Goal: Transaction & Acquisition: Obtain resource

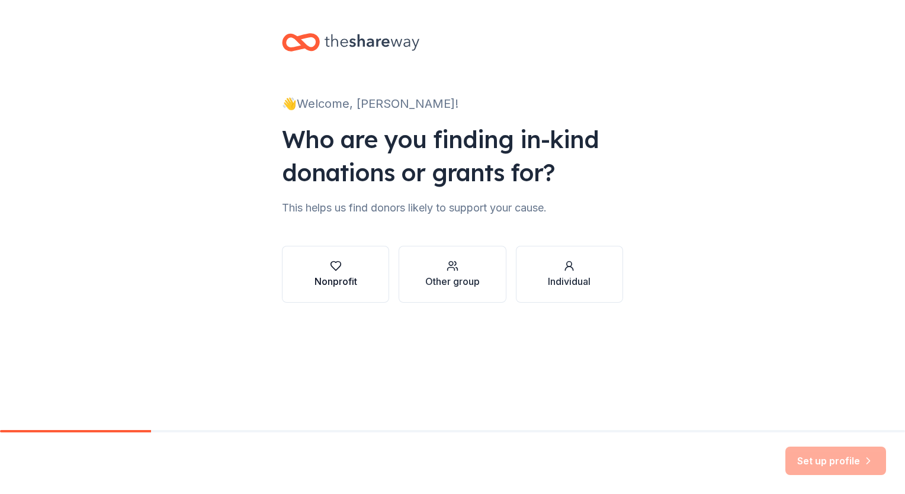
click at [335, 294] on button "Nonprofit" at bounding box center [335, 274] width 107 height 57
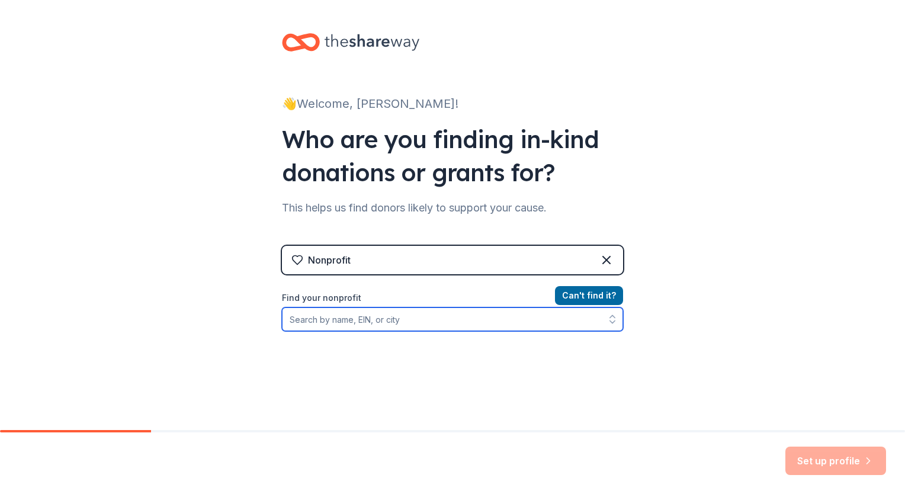
click at [465, 324] on input "Find your nonprofit" at bounding box center [452, 320] width 341 height 24
type input "AKEY360 Health & Wellness"
click at [583, 319] on input "AKEY360 Health & Wellness" at bounding box center [452, 320] width 341 height 24
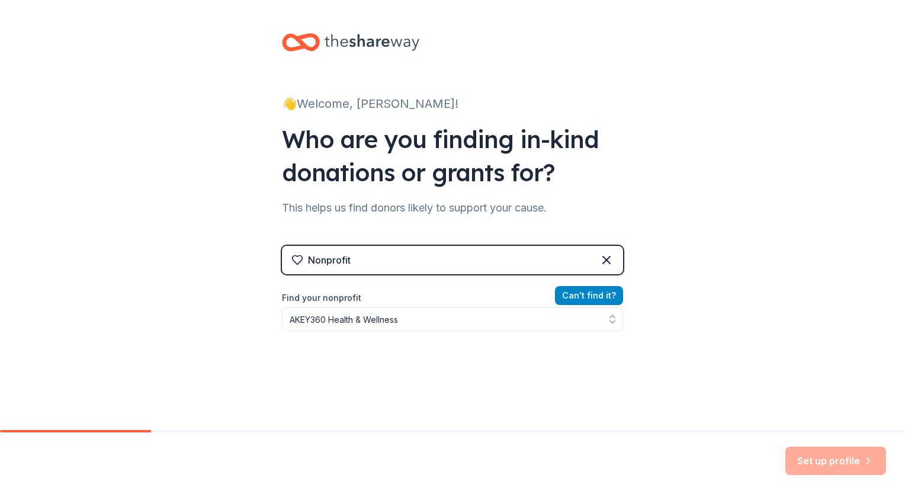
click at [568, 297] on button "Can ' t find it?" at bounding box center [589, 295] width 68 height 19
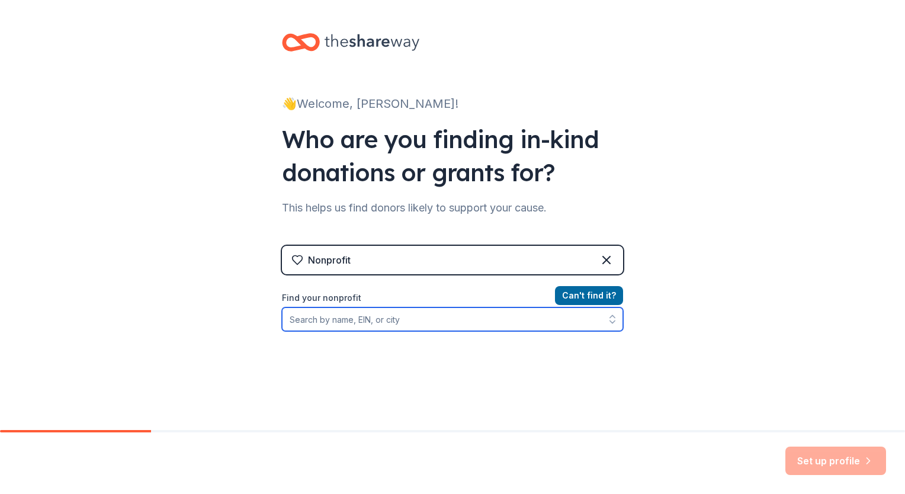
click at [540, 328] on input "Find your nonprofit" at bounding box center [452, 320] width 341 height 24
click at [482, 331] on input "Find your nonprofit" at bounding box center [452, 320] width 341 height 24
click at [420, 320] on input "Find your nonprofit" at bounding box center [452, 320] width 341 height 24
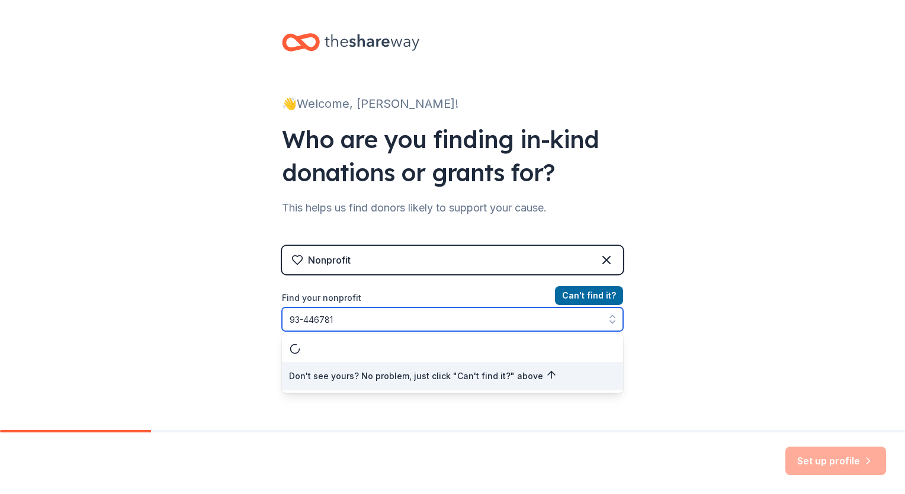
type input "93-4467816"
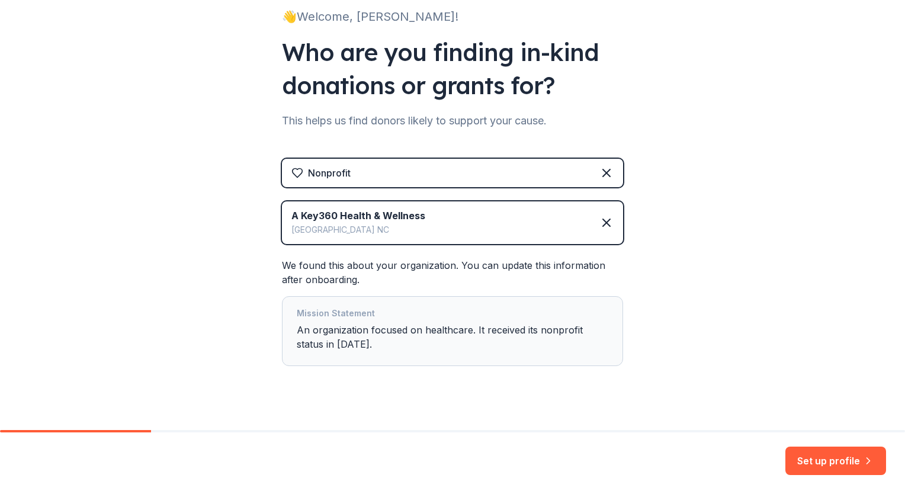
scroll to position [88, 0]
click at [801, 456] on button "Set up profile" at bounding box center [836, 461] width 101 height 28
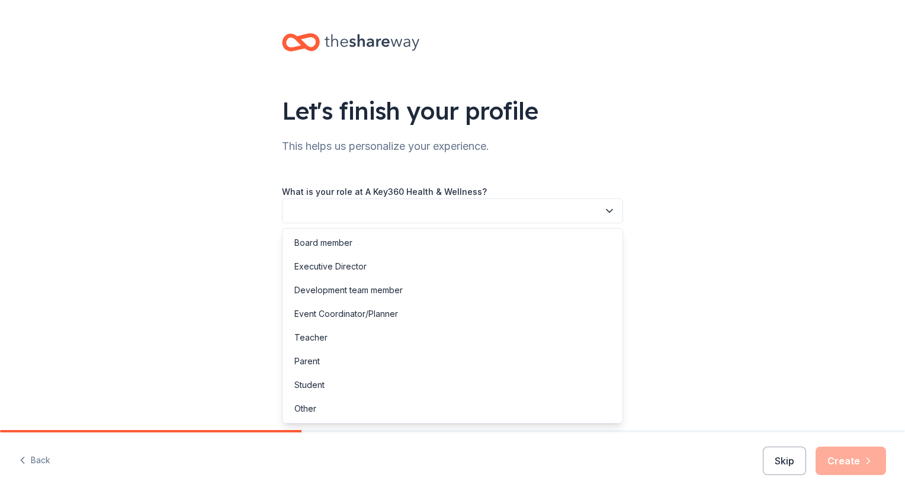
click at [611, 207] on icon "button" at bounding box center [610, 211] width 12 height 12
click at [361, 269] on div "Executive Director" at bounding box center [330, 267] width 72 height 14
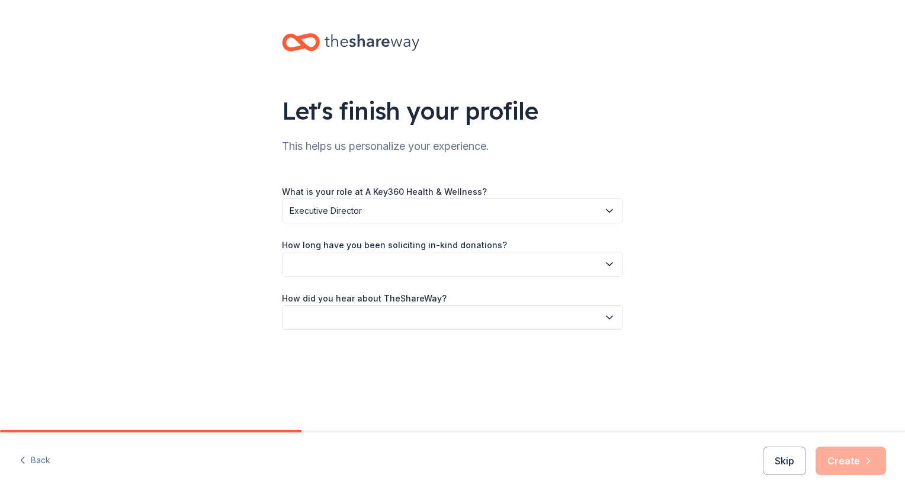
click at [614, 261] on icon "button" at bounding box center [610, 264] width 12 height 12
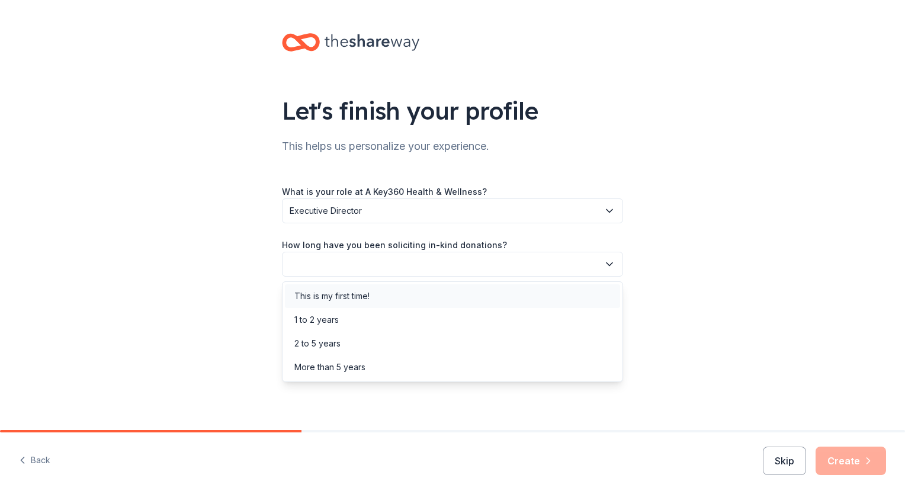
click at [326, 294] on div "This is my first time!" at bounding box center [331, 296] width 75 height 14
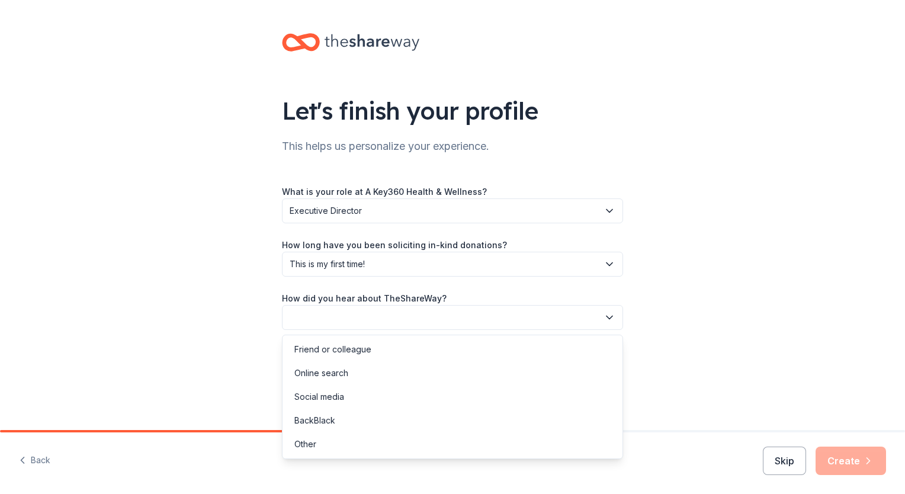
click at [610, 318] on icon "button" at bounding box center [610, 317] width 6 height 3
click at [345, 370] on div "Online search" at bounding box center [321, 373] width 54 height 14
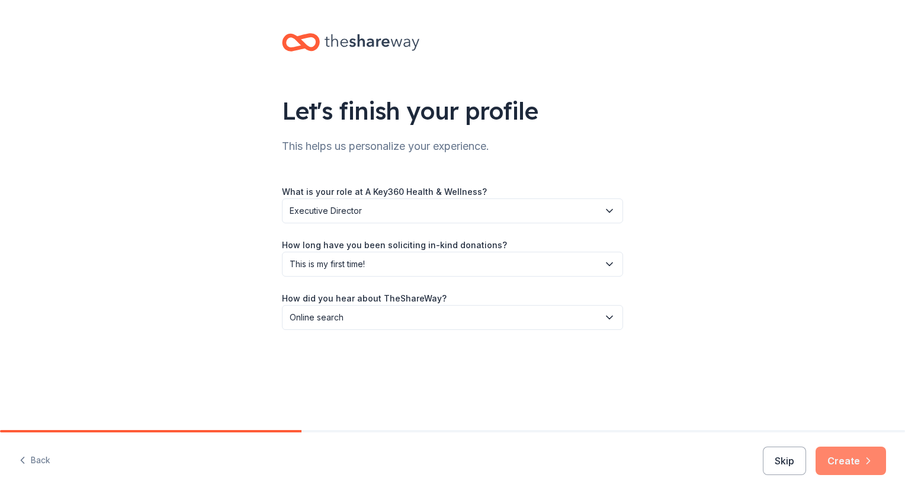
click at [851, 466] on button "Create" at bounding box center [851, 461] width 71 height 28
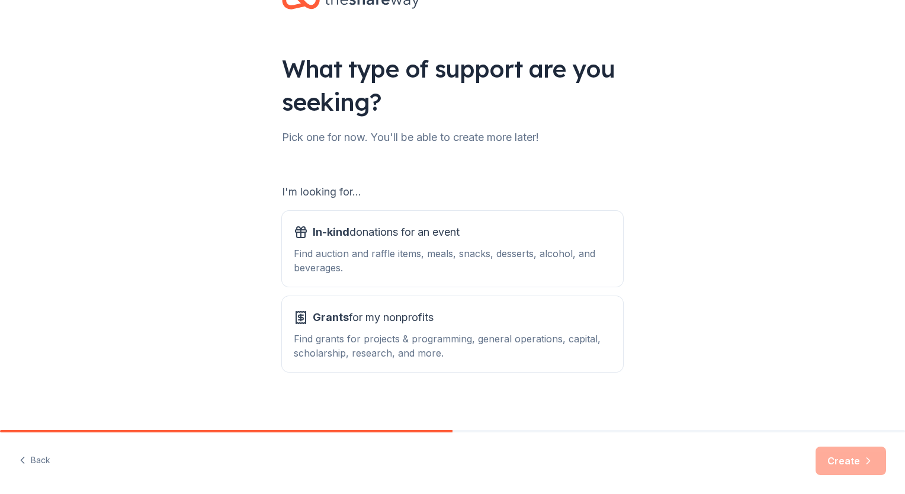
scroll to position [47, 0]
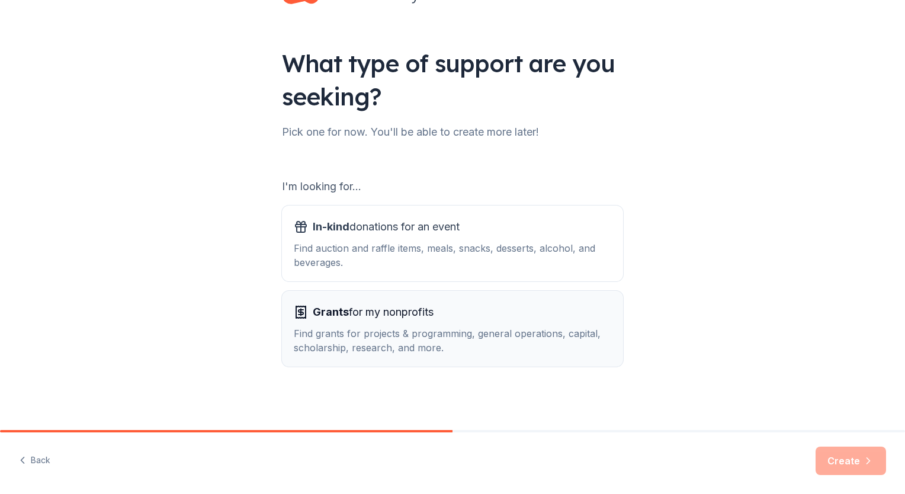
click at [439, 342] on div "Find grants for projects & programming, general operations, capital, scholarshi…" at bounding box center [453, 340] width 318 height 28
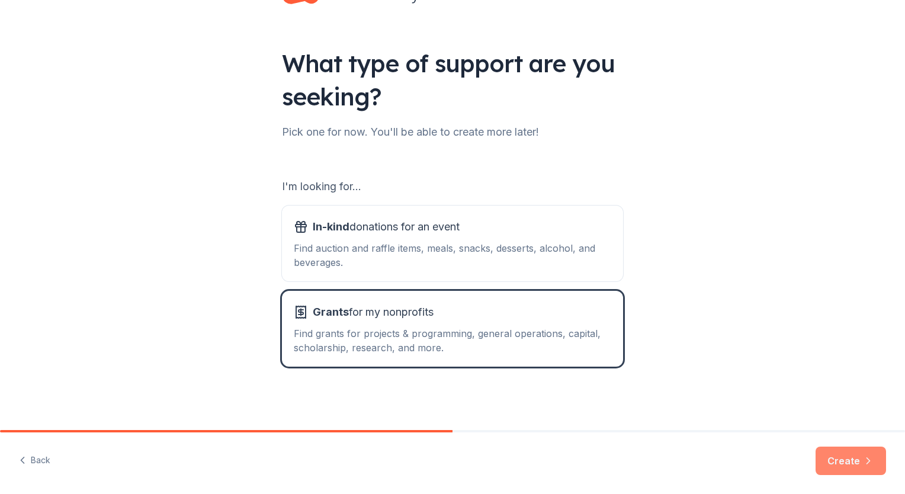
click at [837, 465] on button "Create" at bounding box center [851, 461] width 71 height 28
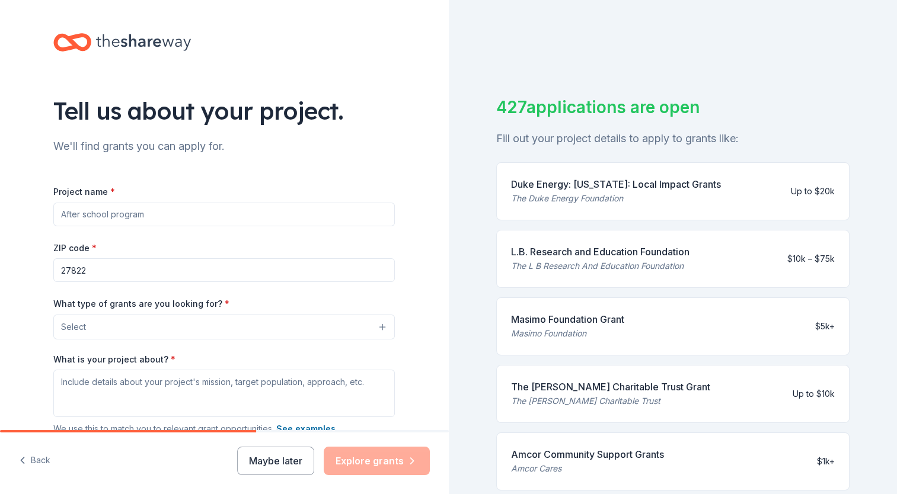
click at [268, 220] on input "Project name *" at bounding box center [223, 215] width 341 height 24
click at [178, 218] on input "Project name *" at bounding box center [223, 215] width 341 height 24
type input "Wellness On Wheels"
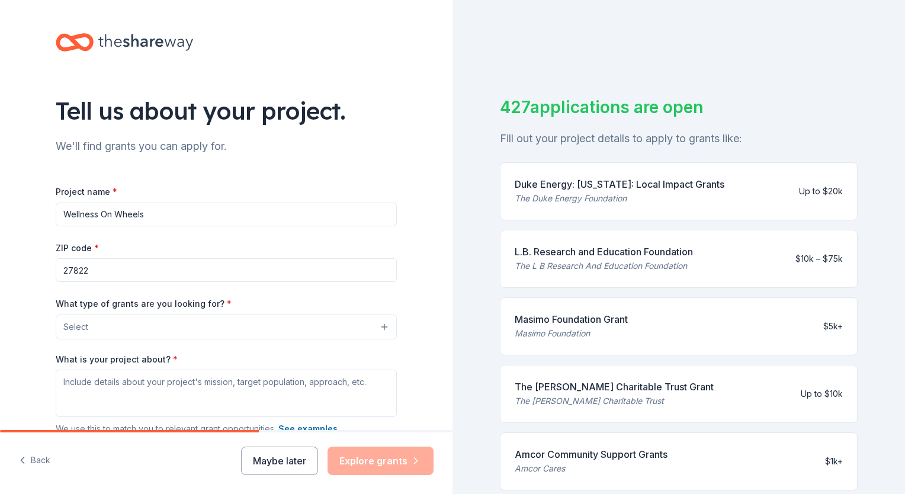
click at [345, 329] on button "Select" at bounding box center [226, 327] width 341 height 25
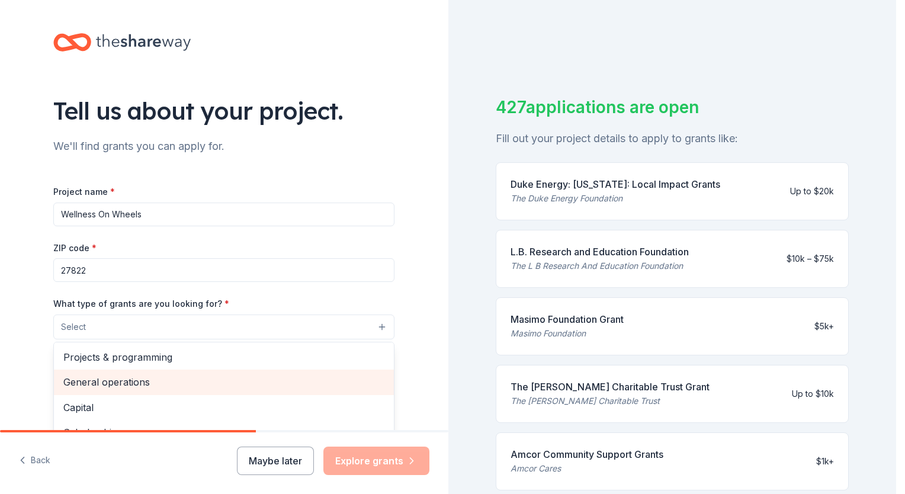
click at [138, 383] on span "General operations" at bounding box center [223, 381] width 321 height 15
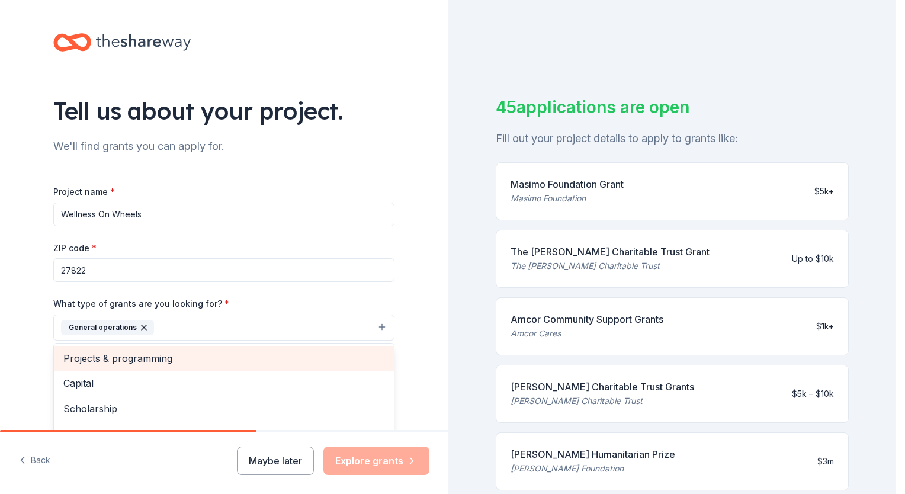
click at [171, 358] on span "Projects & programming" at bounding box center [223, 358] width 321 height 15
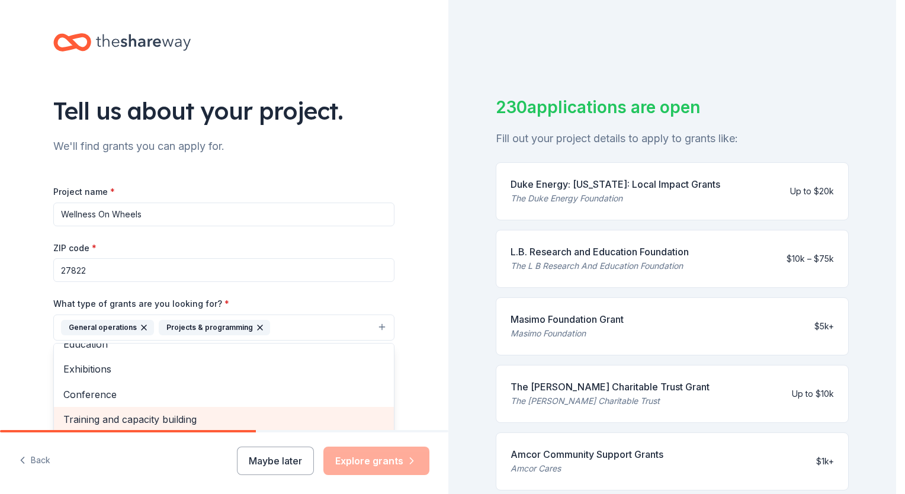
scroll to position [1, 0]
click at [228, 422] on span "Training and capacity building" at bounding box center [223, 418] width 321 height 15
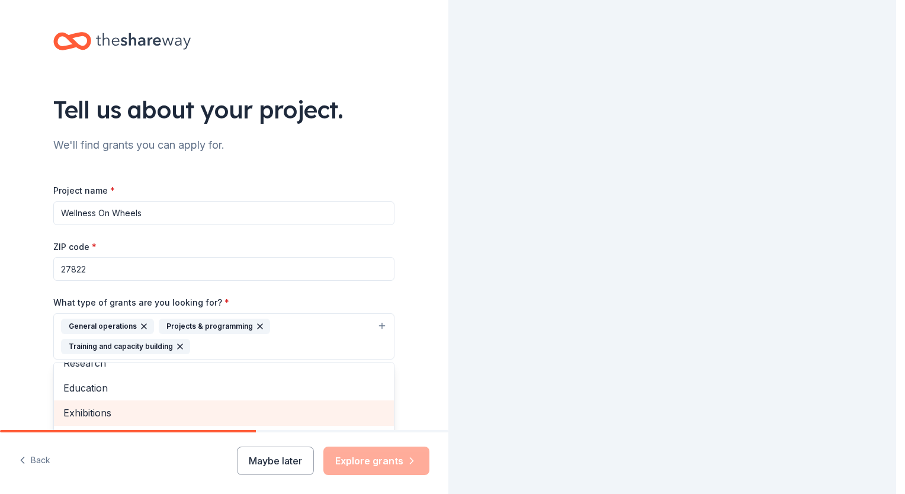
scroll to position [64, 0]
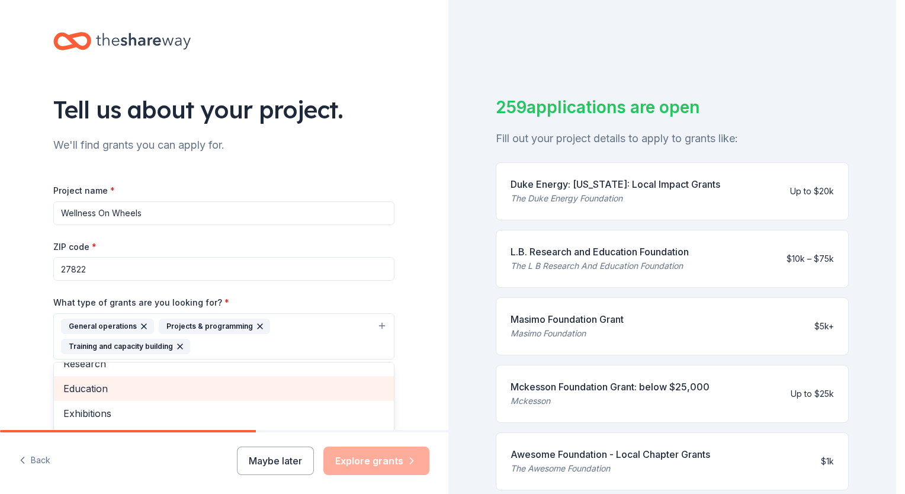
click at [213, 390] on span "Education" at bounding box center [223, 388] width 321 height 15
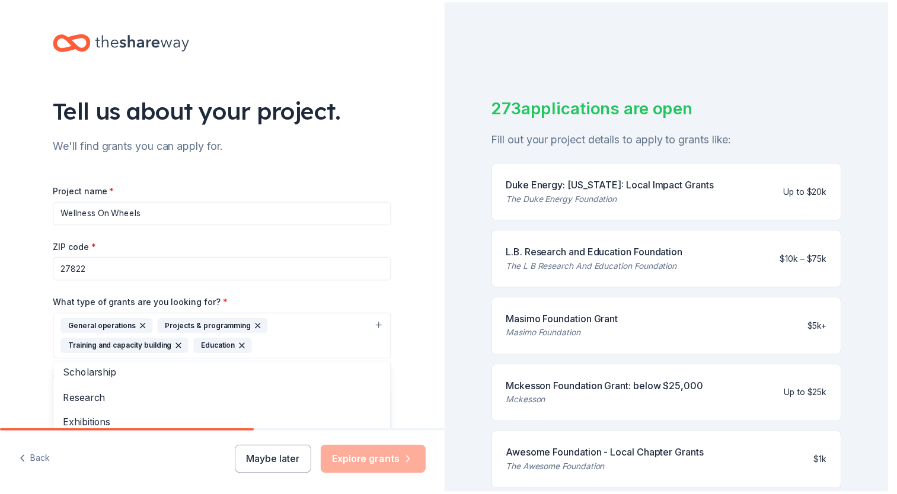
scroll to position [39, 0]
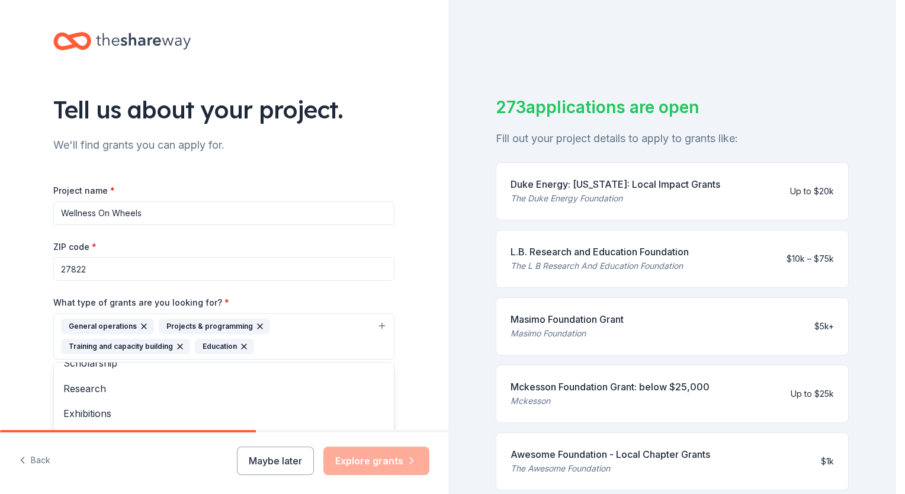
click at [396, 460] on div "Tell us about your project. We'll find grants you can apply for. Project name *…" at bounding box center [224, 247] width 449 height 494
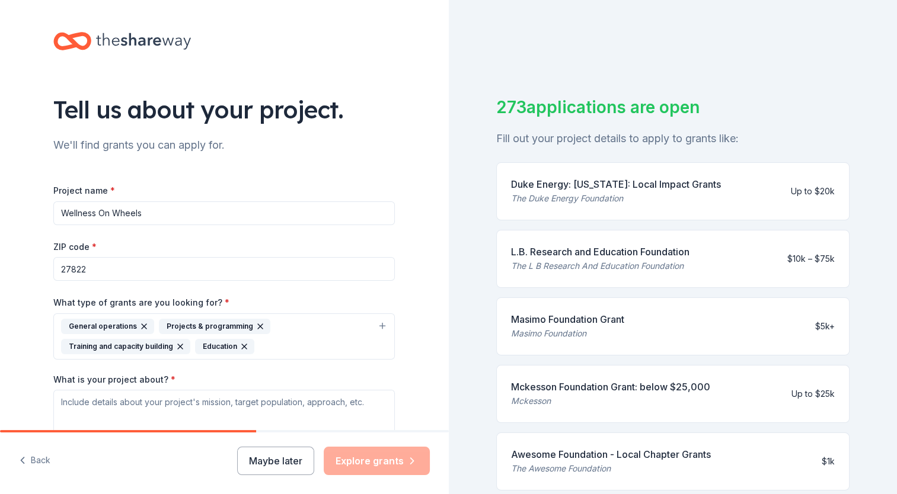
click at [396, 460] on div "Maybe later Explore grants" at bounding box center [333, 461] width 193 height 28
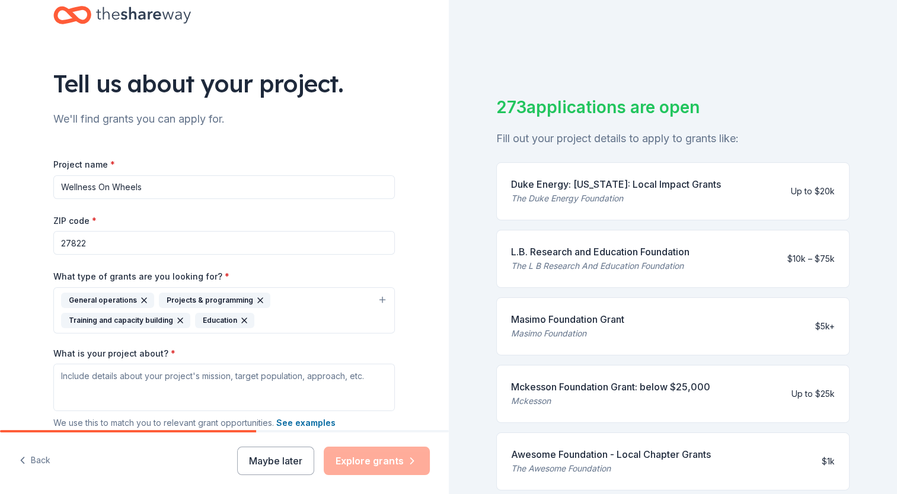
scroll to position [28, 0]
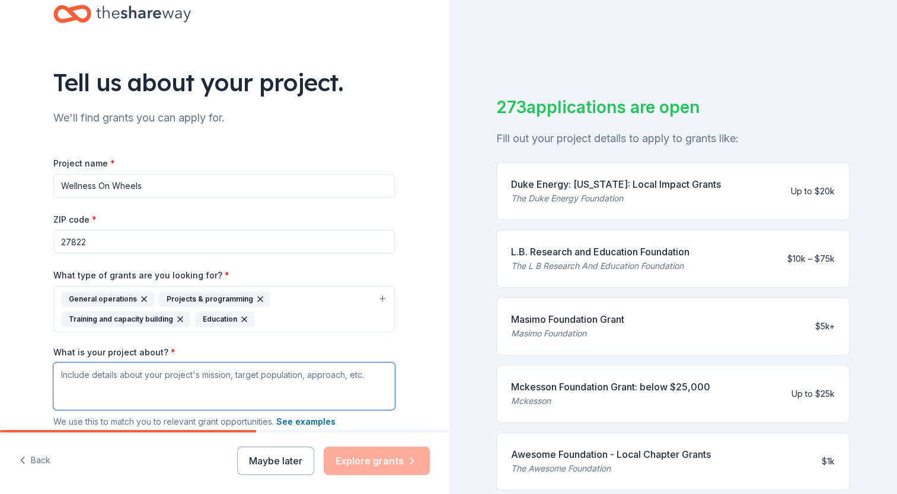
click at [249, 383] on textarea "What is your project about? *" at bounding box center [223, 386] width 341 height 47
paste textarea "Akey360 health and wellness mission is to empower individuals of all ages, espe…"
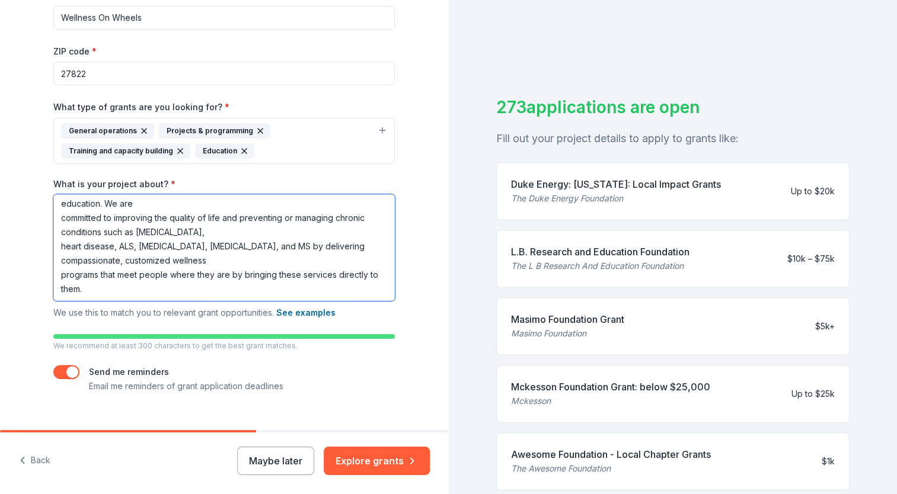
scroll to position [216, 0]
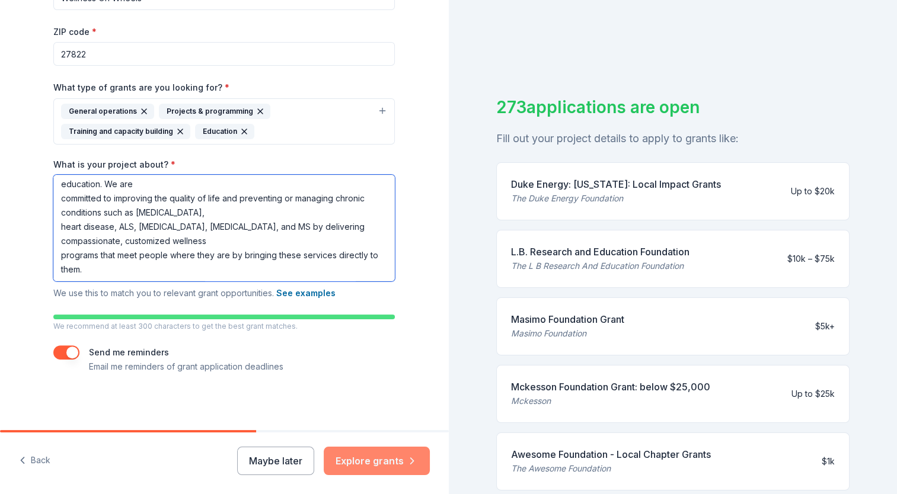
type textarea "Akey360 health and wellness mission is to empower individuals of all ages, espe…"
click at [357, 459] on button "Explore grants" at bounding box center [377, 461] width 106 height 28
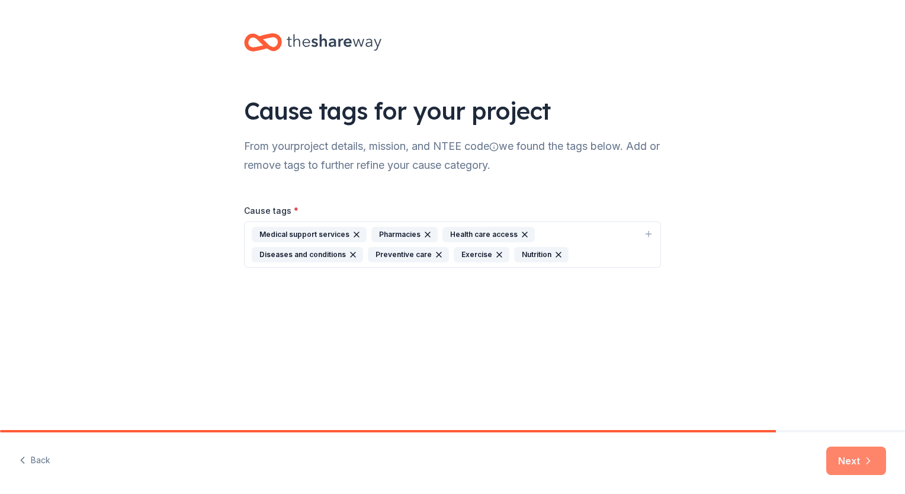
click at [849, 459] on button "Next" at bounding box center [857, 461] width 60 height 28
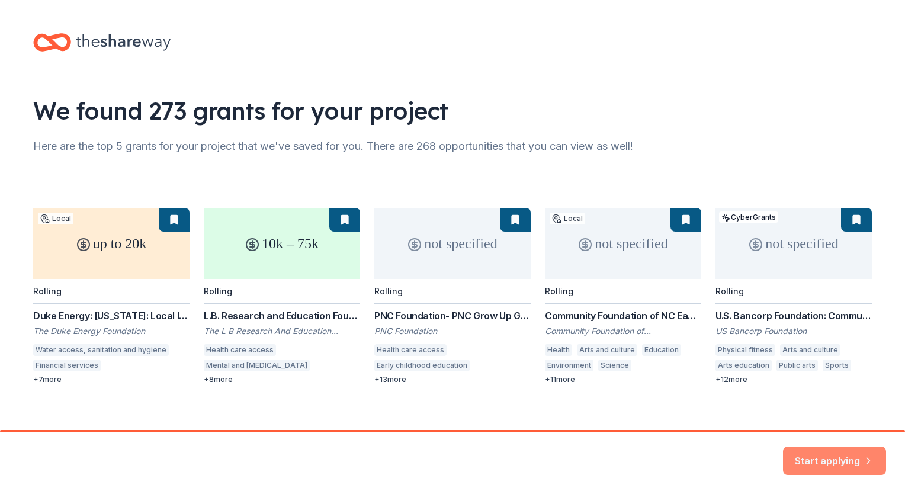
click at [808, 454] on button "Start applying" at bounding box center [834, 454] width 103 height 28
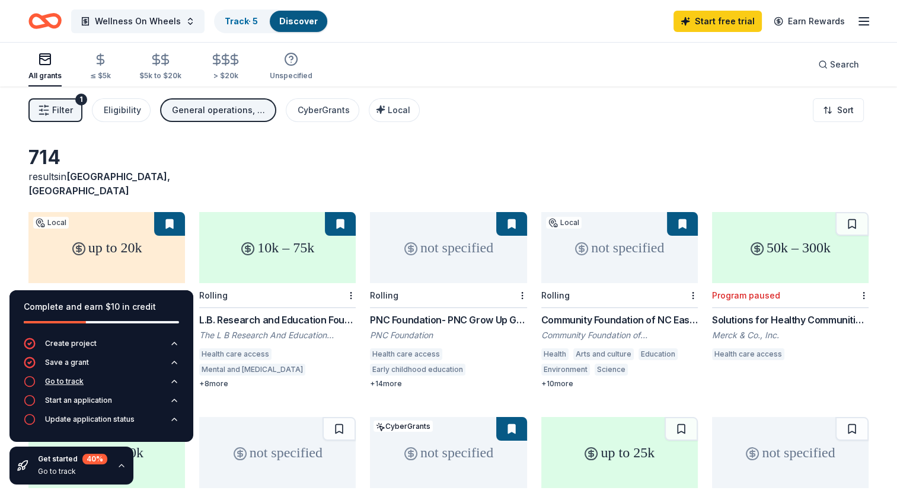
click at [78, 383] on div "Go to track" at bounding box center [64, 381] width 39 height 9
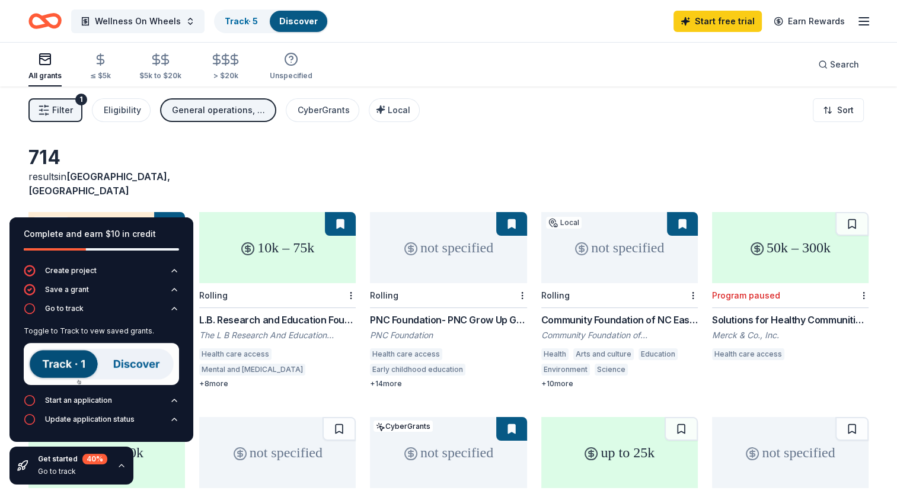
click at [68, 364] on img at bounding box center [101, 364] width 155 height 42
click at [129, 366] on img at bounding box center [101, 364] width 155 height 42
click at [97, 402] on div "Start an application" at bounding box center [78, 400] width 67 height 9
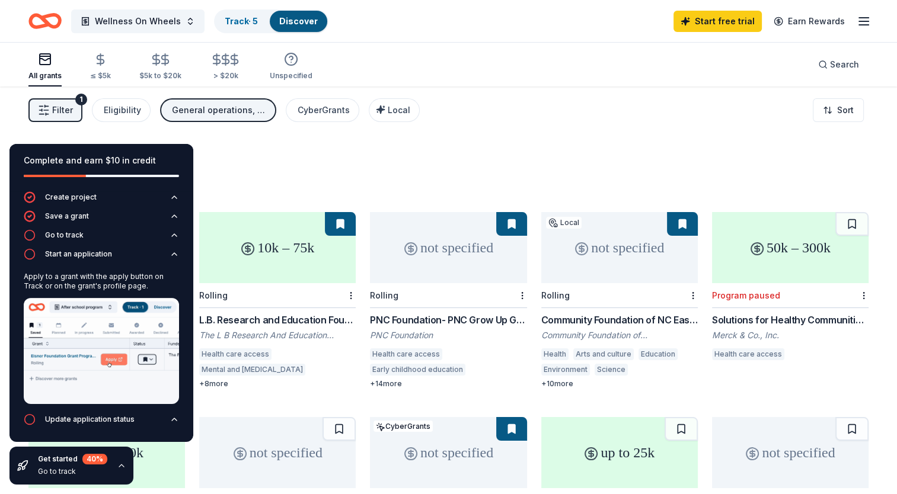
click at [116, 360] on img at bounding box center [101, 351] width 155 height 106
click at [28, 236] on icon "button" at bounding box center [30, 235] width 12 height 12
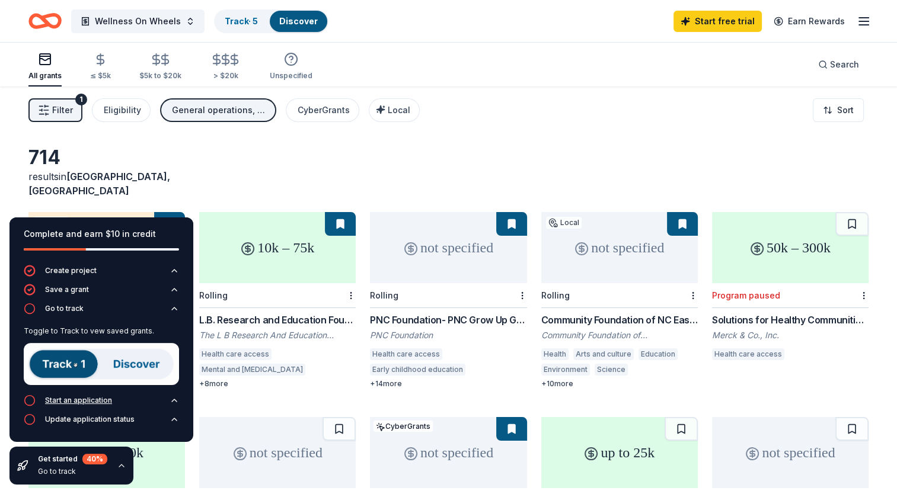
click at [26, 405] on circle "button" at bounding box center [30, 401] width 10 height 10
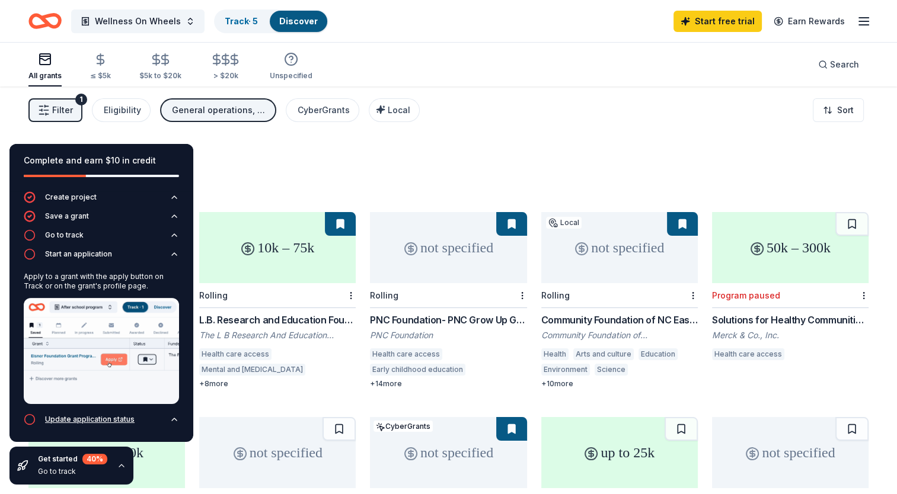
click at [26, 422] on icon "button" at bounding box center [30, 420] width 12 height 12
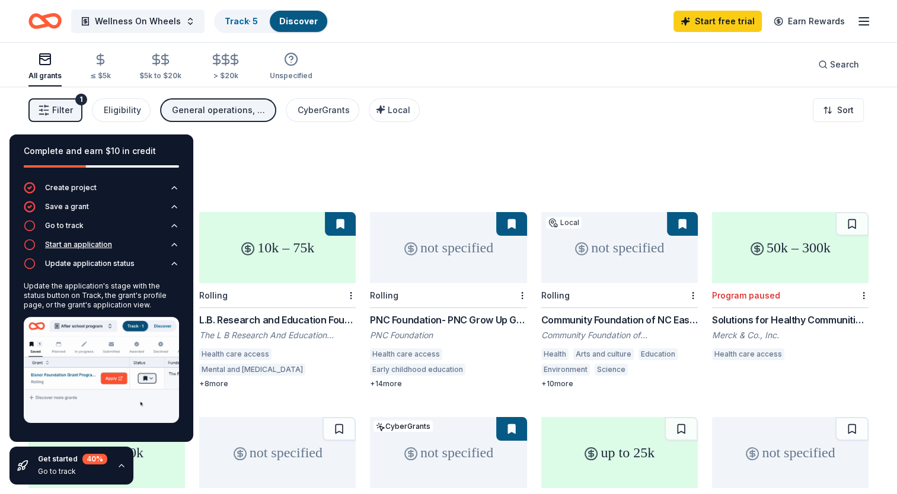
click at [53, 241] on div "Start an application" at bounding box center [78, 244] width 67 height 9
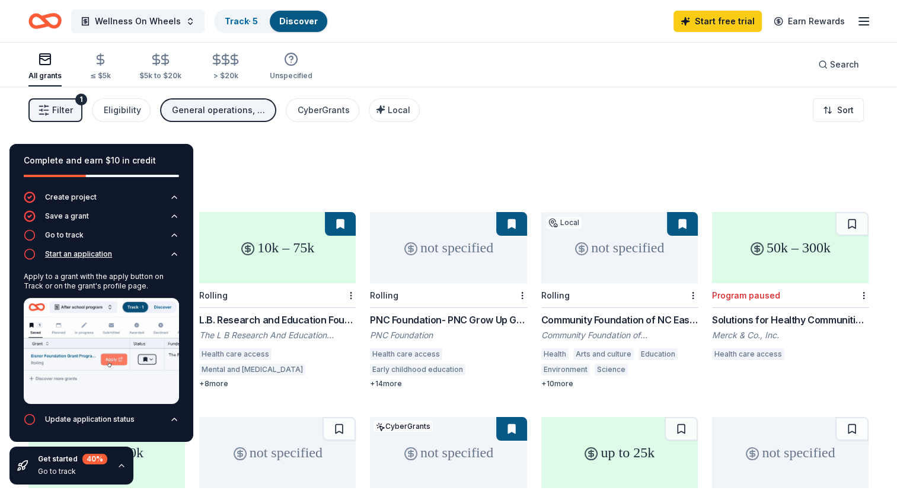
click at [53, 252] on div "Start an application" at bounding box center [78, 253] width 67 height 9
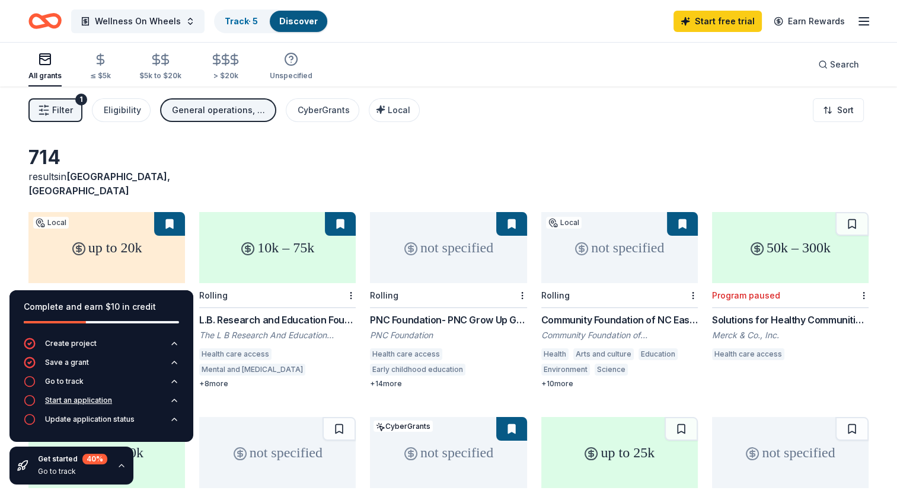
click at [58, 402] on div "Start an application" at bounding box center [78, 400] width 67 height 9
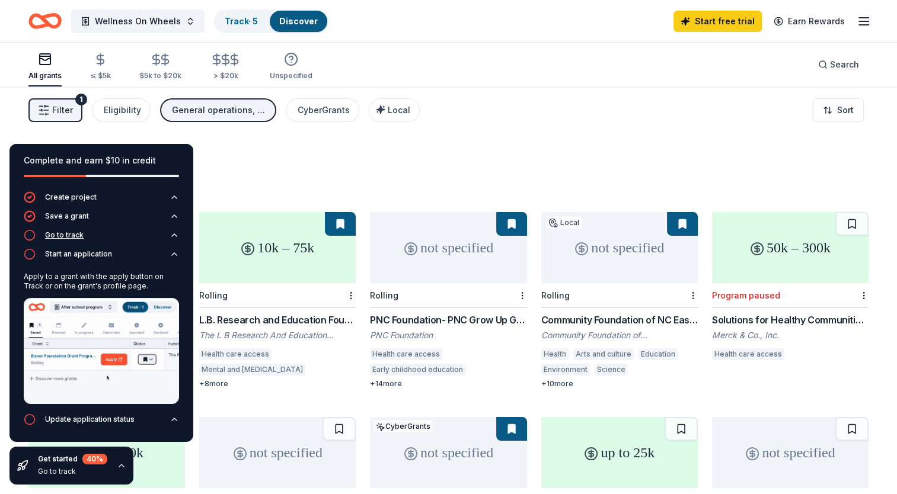
click at [52, 234] on div "Go to track" at bounding box center [64, 234] width 39 height 9
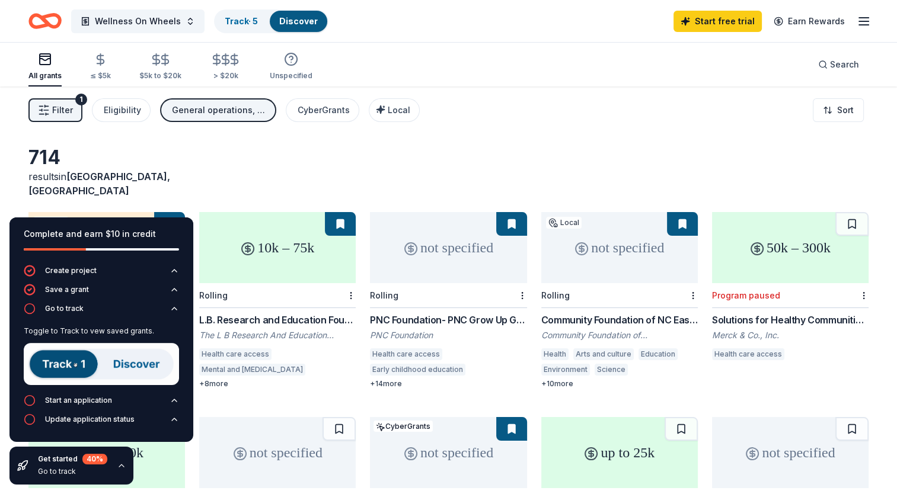
click at [126, 370] on img at bounding box center [101, 364] width 155 height 42
click at [64, 363] on img at bounding box center [101, 364] width 155 height 42
click at [31, 401] on icon "button" at bounding box center [30, 401] width 12 height 12
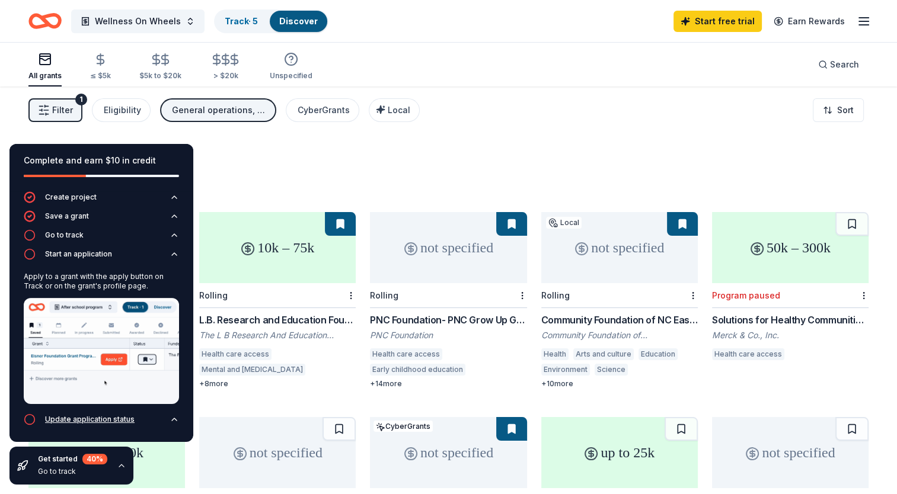
click at [63, 423] on div "Update application status" at bounding box center [89, 419] width 89 height 9
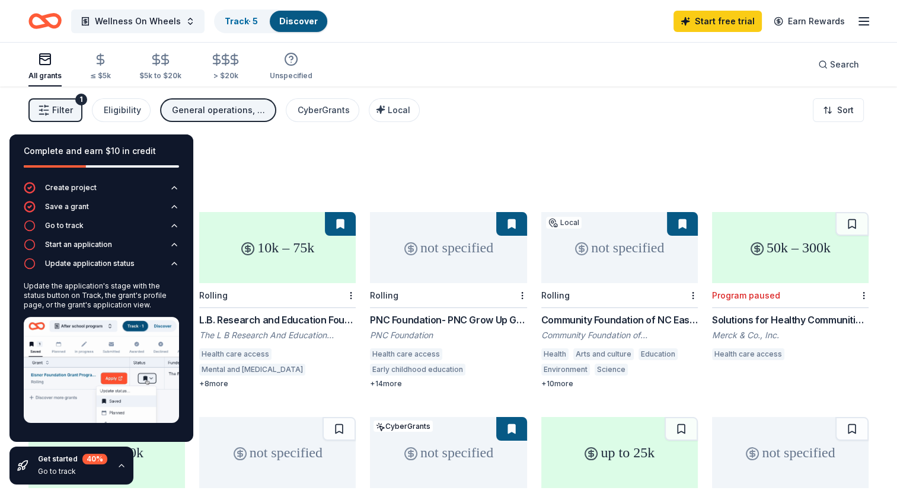
click at [254, 171] on div "714 results in Elm City, NC" at bounding box center [448, 172] width 840 height 52
click at [184, 425] on div "Create project Save a grant Go to track Start an application Update application…" at bounding box center [101, 312] width 184 height 260
click at [175, 184] on icon "button" at bounding box center [173, 187] width 9 height 9
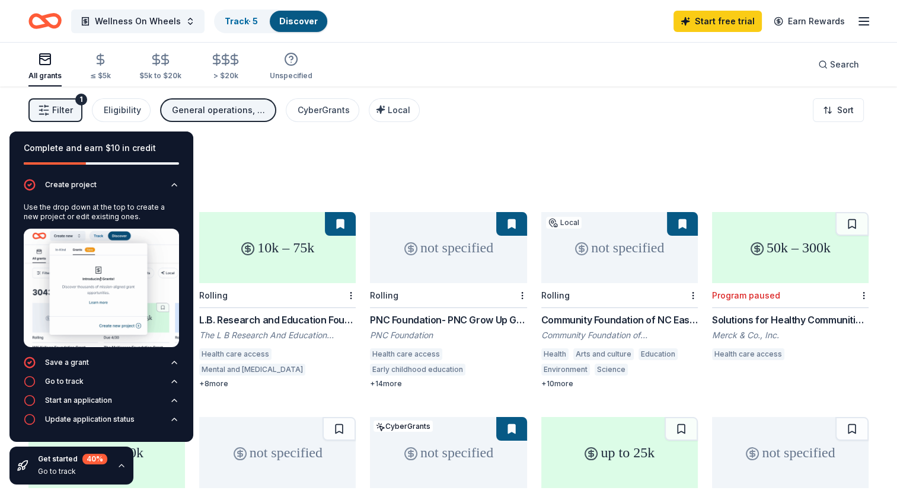
click at [190, 174] on div "Complete and earn $10 in credit" at bounding box center [101, 155] width 184 height 47
click at [169, 383] on icon "button" at bounding box center [173, 381] width 9 height 9
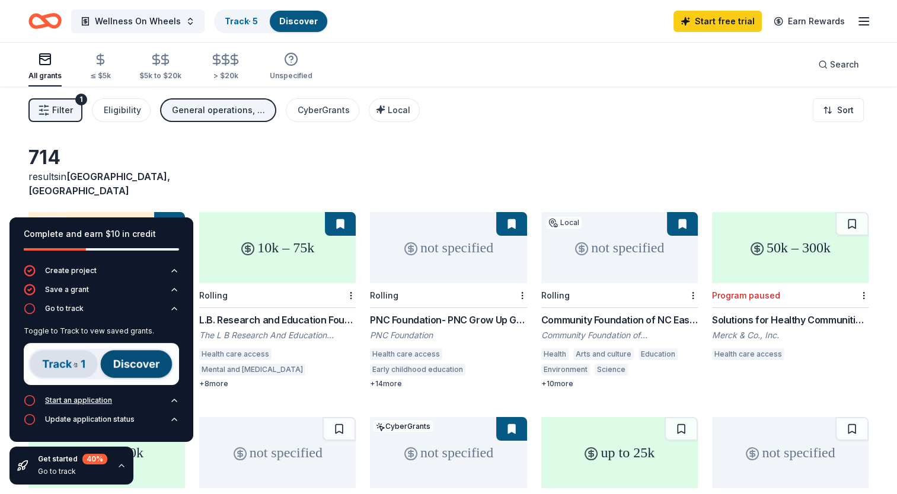
click at [175, 406] on button "Start an application" at bounding box center [101, 404] width 155 height 19
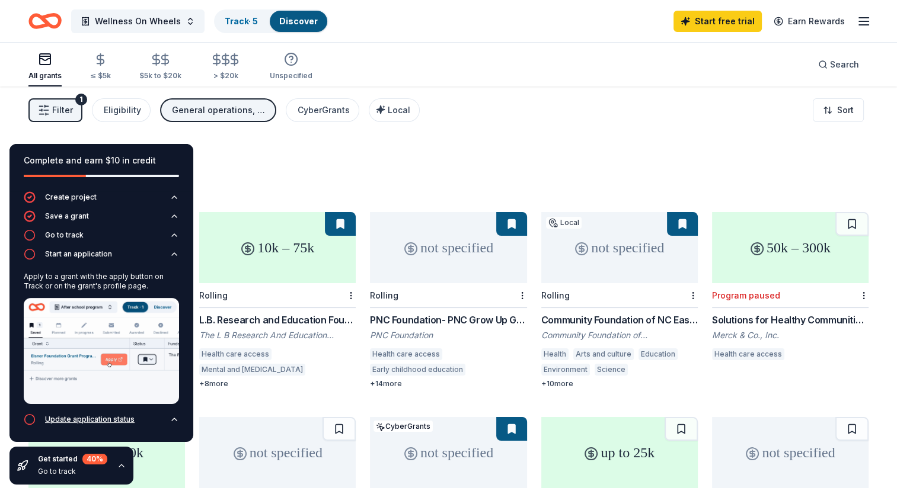
click at [174, 424] on icon "button" at bounding box center [173, 419] width 9 height 9
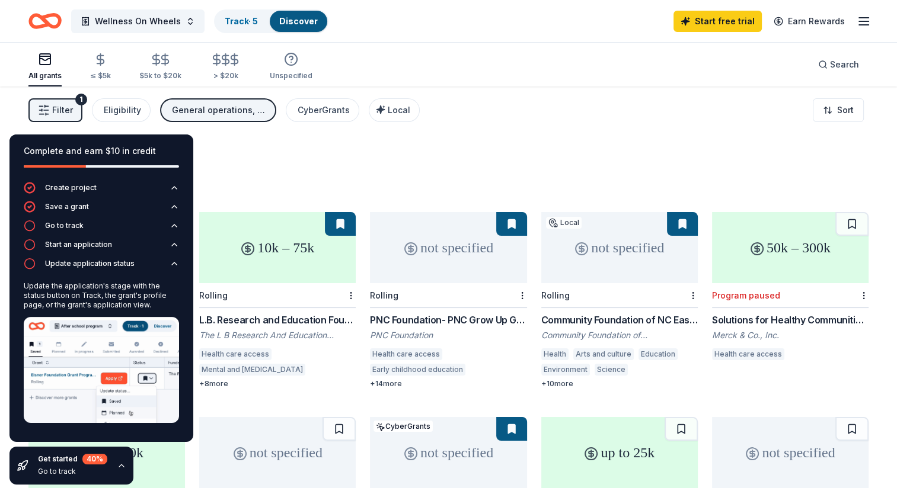
click at [340, 212] on button at bounding box center [340, 224] width 31 height 24
click at [121, 113] on div "Eligibility" at bounding box center [122, 110] width 37 height 14
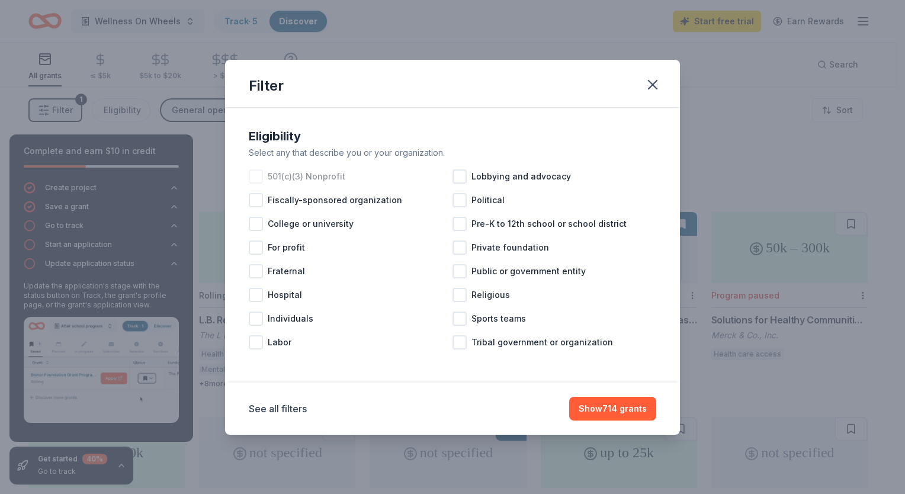
click at [257, 176] on div at bounding box center [256, 176] width 14 height 14
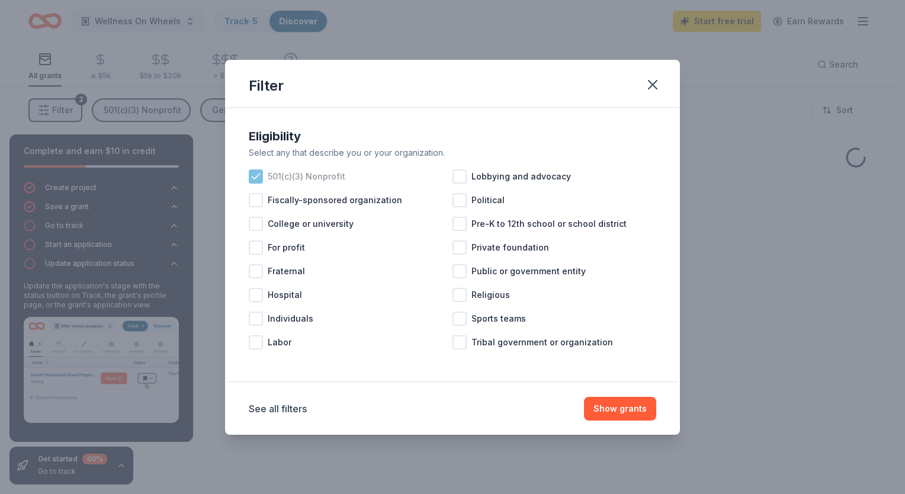
click at [257, 176] on icon at bounding box center [256, 176] width 8 height 5
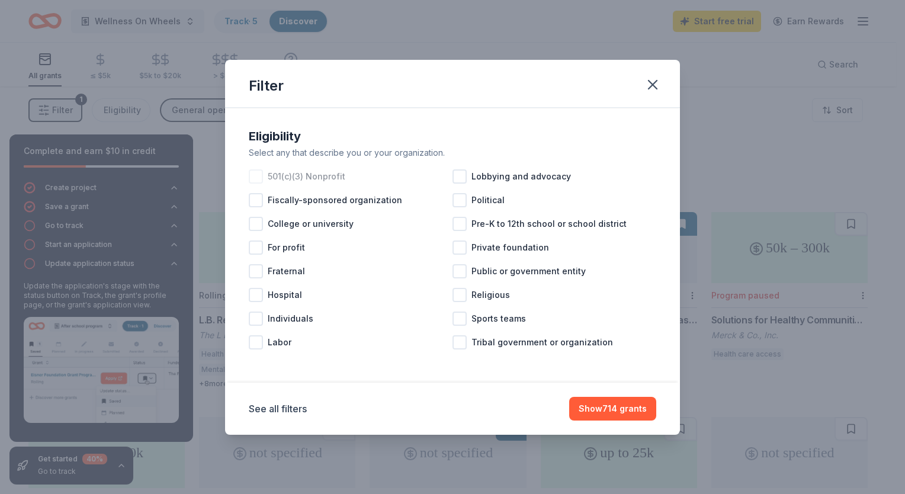
click at [257, 176] on div at bounding box center [256, 176] width 14 height 14
click at [595, 406] on button "Show 596 grants" at bounding box center [611, 409] width 89 height 24
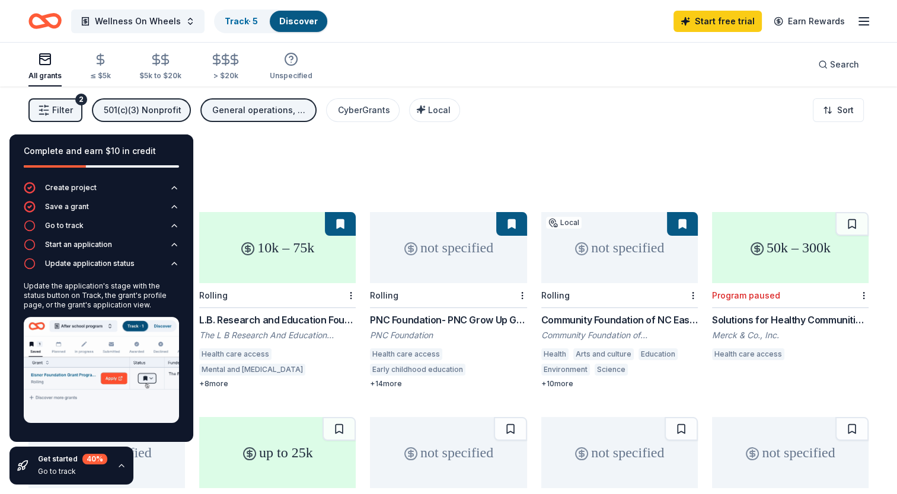
click at [290, 114] on div "General operations, Projects & programming, Training and capacity building, Edu…" at bounding box center [259, 110] width 95 height 14
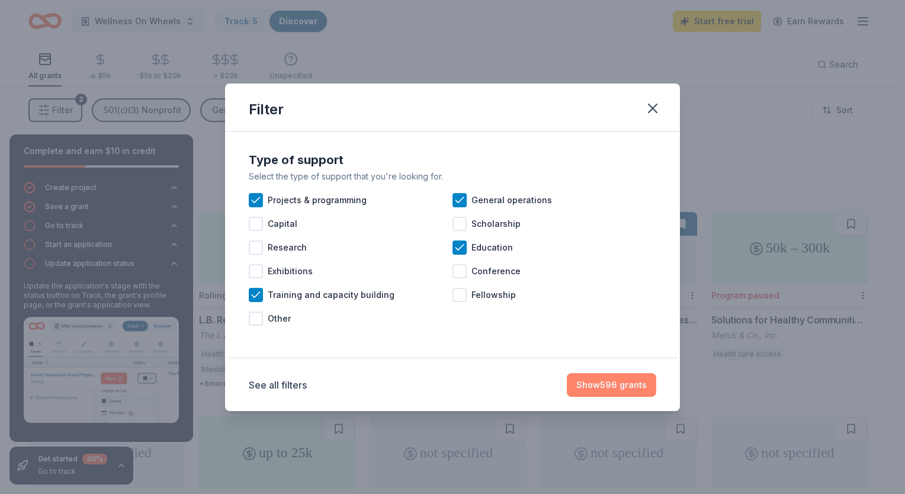
click at [593, 385] on button "Show 596 grants" at bounding box center [611, 385] width 89 height 24
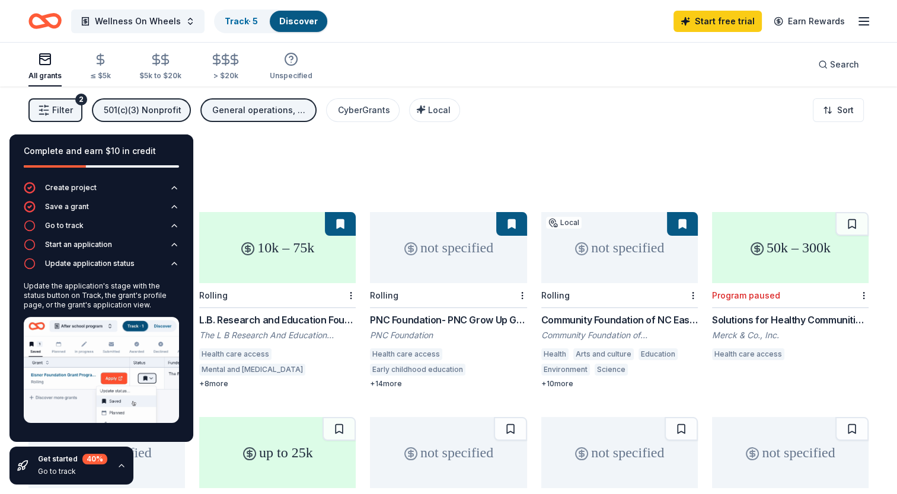
click at [411, 142] on div "596 results in Elm City, NC up to 20k Local Rolling Duke Energy: North Carolina…" at bounding box center [448, 388] width 897 height 602
click at [431, 108] on span "Local" at bounding box center [439, 110] width 23 height 10
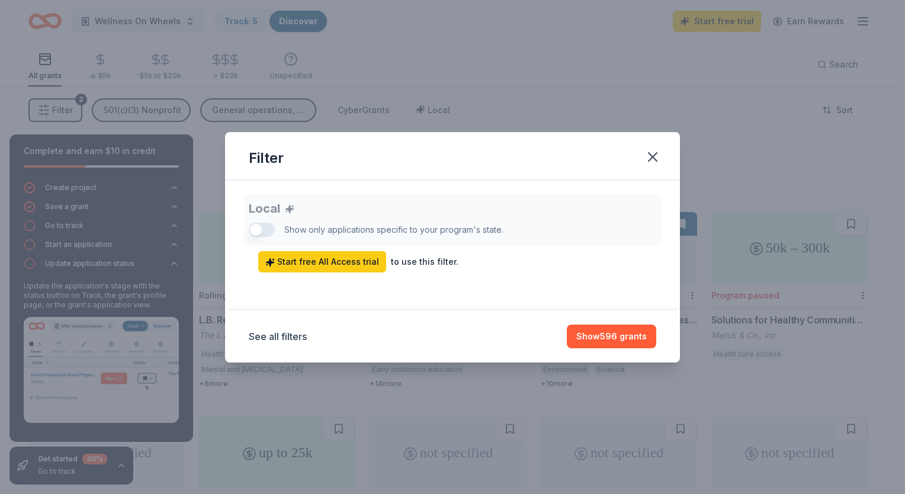
click at [258, 228] on div "Local Show only applications specific to your program's state. Start free All A…" at bounding box center [453, 233] width 408 height 78
click at [271, 228] on div "Local Show only applications specific to your program's state. Start free All A…" at bounding box center [453, 233] width 408 height 78
click at [600, 334] on button "Show 596 grants" at bounding box center [611, 337] width 89 height 24
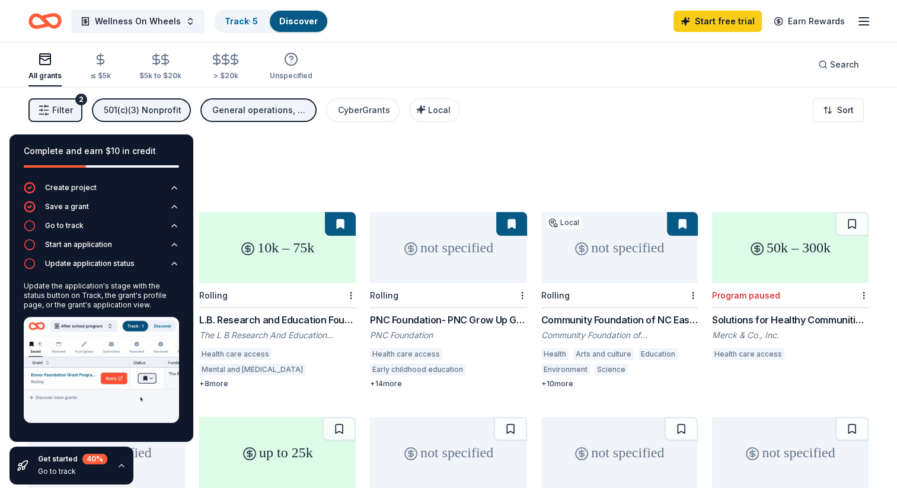
click at [600, 348] on div "Arts and culture" at bounding box center [603, 354] width 60 height 12
click at [578, 82] on div "All grants ≤ $5k $5k to $20k > $20k Unspecified Search" at bounding box center [448, 65] width 840 height 44
click at [840, 65] on span "Search" at bounding box center [844, 64] width 29 height 14
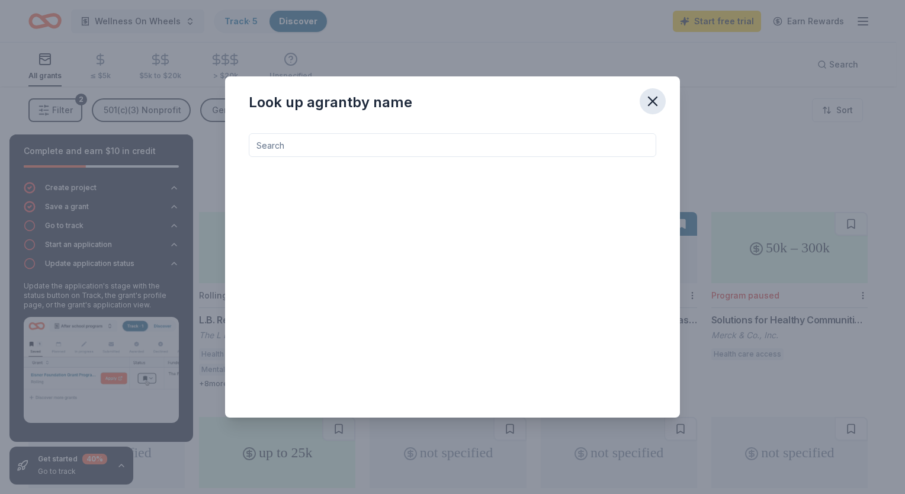
click at [652, 104] on icon "button" at bounding box center [653, 101] width 17 height 17
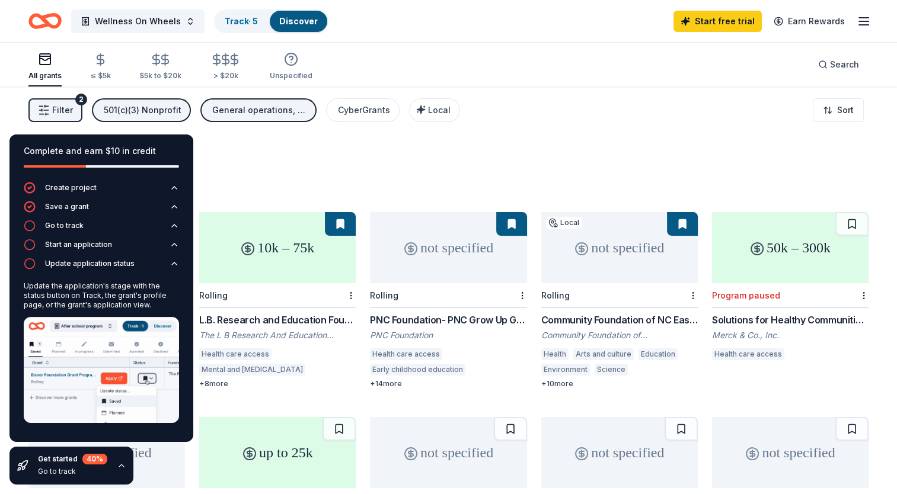
click at [330, 175] on div "596 results in Elm City, NC" at bounding box center [448, 172] width 840 height 52
click at [162, 112] on div "501(c)(3) Nonprofit" at bounding box center [143, 110] width 78 height 14
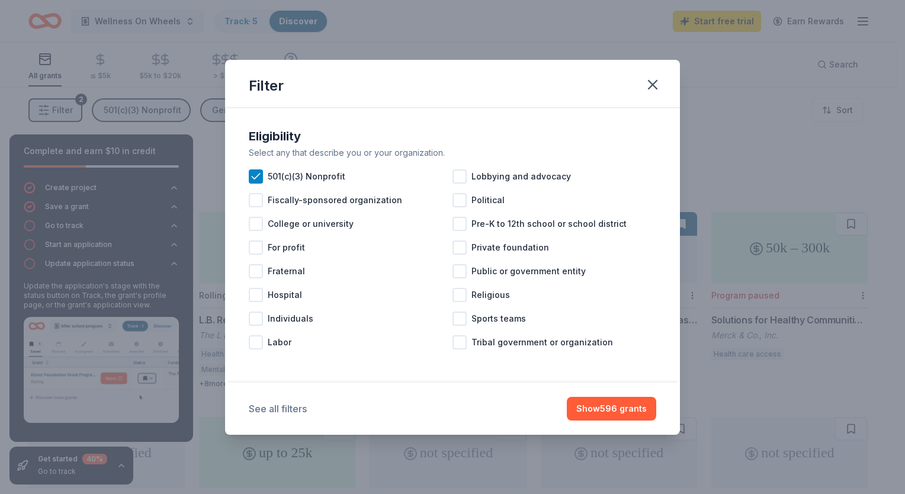
click at [282, 406] on button "See all filters" at bounding box center [278, 409] width 58 height 14
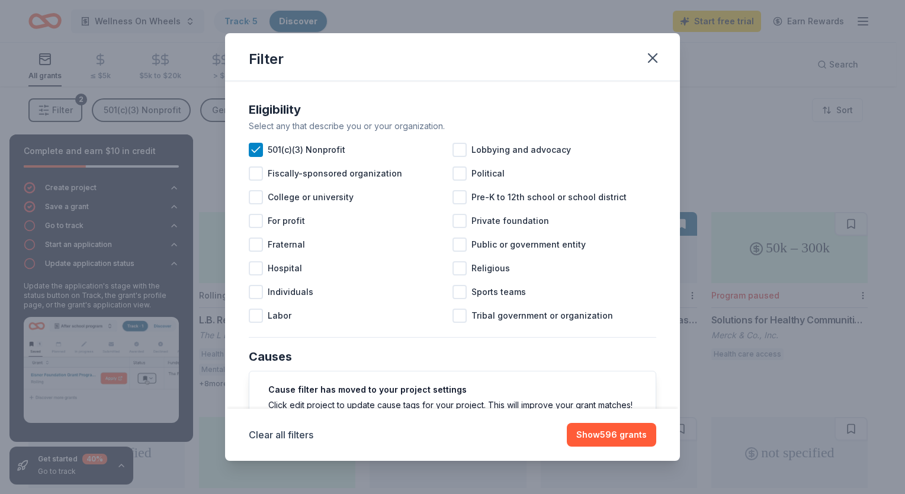
click at [652, 309] on div "Eligibility Select any that describe you or your organization. 501(c)(3) Nonpro…" at bounding box center [452, 245] width 455 height 328
click at [652, 315] on div "Eligibility Select any that describe you or your organization. 501(c)(3) Nonpro…" at bounding box center [452, 245] width 455 height 328
click at [607, 433] on button "Show 596 grants" at bounding box center [611, 435] width 89 height 24
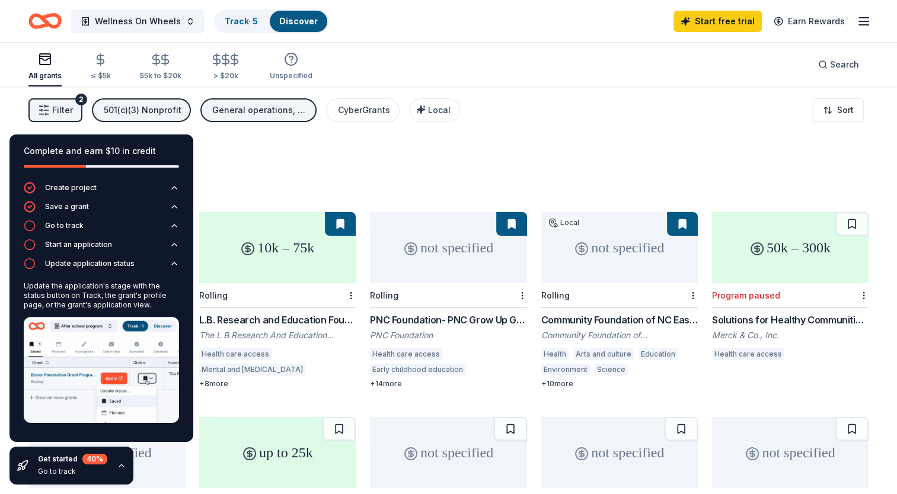
click at [45, 74] on div "All grants" at bounding box center [44, 75] width 33 height 9
click at [310, 152] on div "596 results in Elm City, NC" at bounding box center [448, 172] width 840 height 52
click at [220, 167] on div "596 results in Elm City, NC" at bounding box center [448, 172] width 840 height 52
click at [828, 66] on div "Search" at bounding box center [838, 64] width 41 height 14
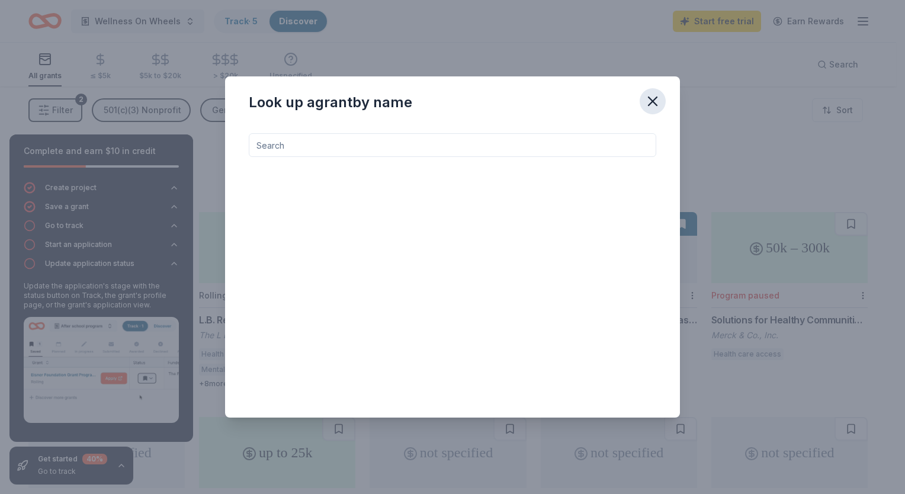
click at [652, 100] on icon "button" at bounding box center [653, 101] width 8 height 8
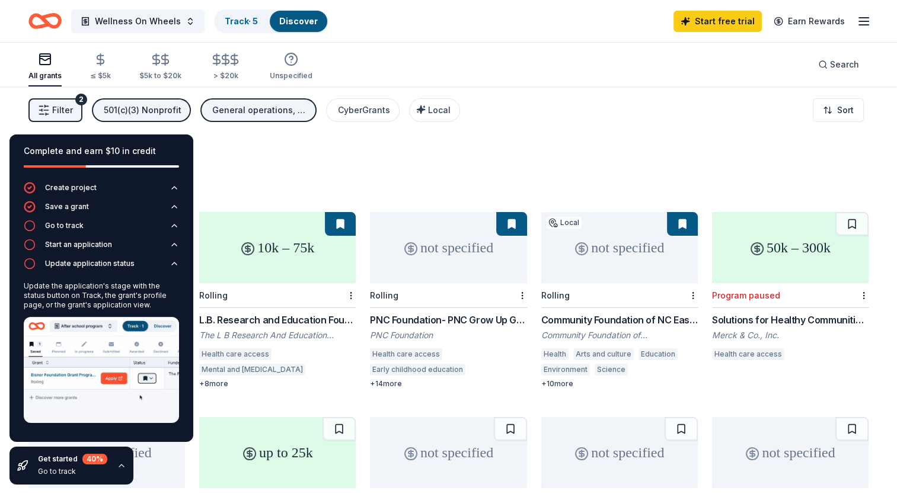
drag, startPoint x: 895, startPoint y: 347, endPoint x: 907, endPoint y: 358, distance: 15.5
click at [897, 358] on html "Wellness On Wheels Track · 5 Discover Start free trial Earn Rewards All grants …" at bounding box center [448, 247] width 897 height 494
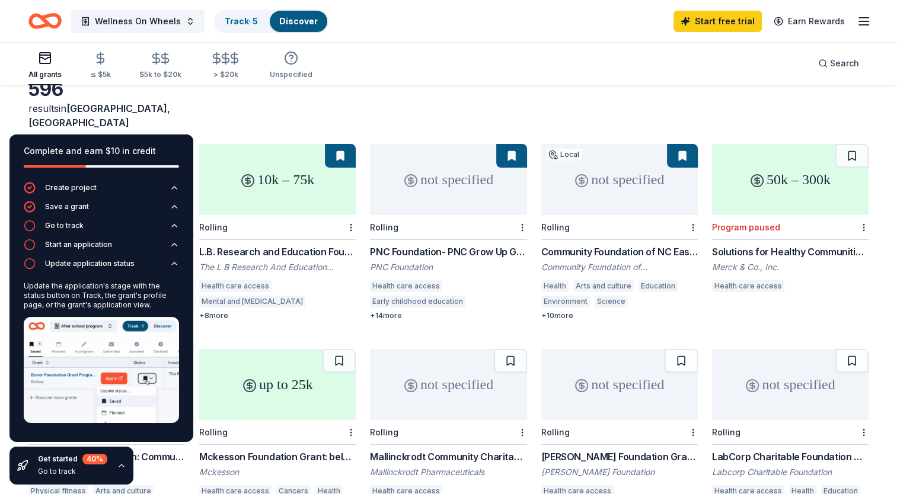
scroll to position [500, 0]
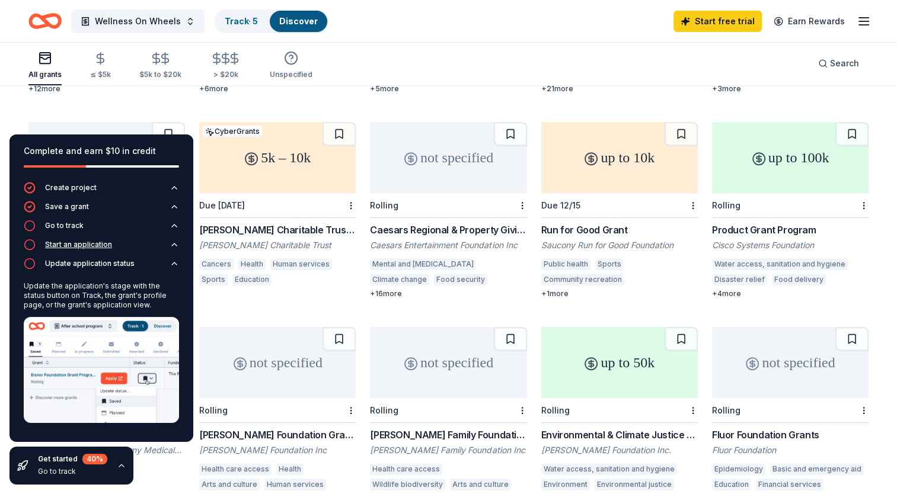
click at [26, 242] on icon "button" at bounding box center [30, 245] width 12 height 12
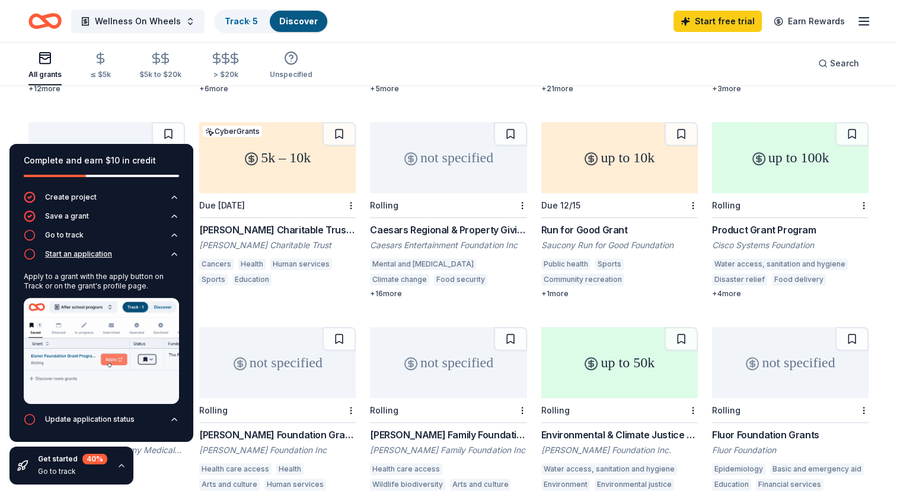
click at [26, 256] on icon "button" at bounding box center [30, 254] width 12 height 12
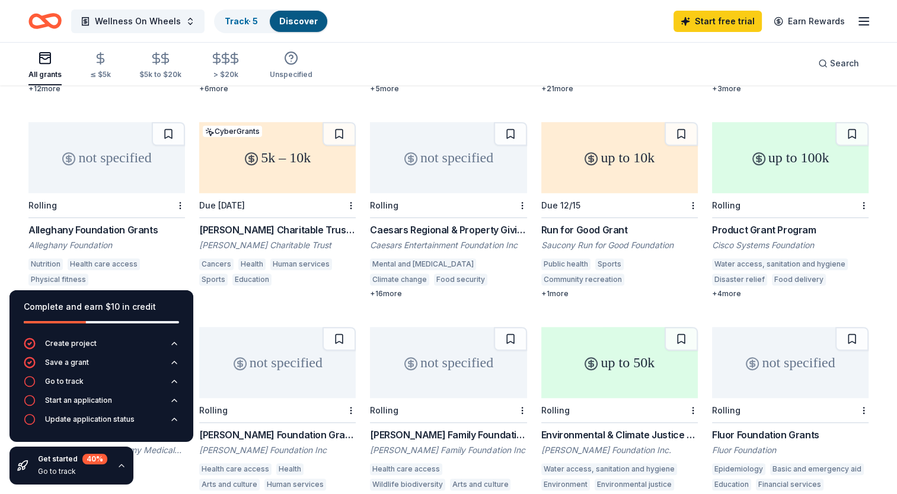
click at [140, 290] on div "Complete and earn $10 in credit Create project Save a grant Go to track Start a…" at bounding box center [101, 387] width 203 height 213
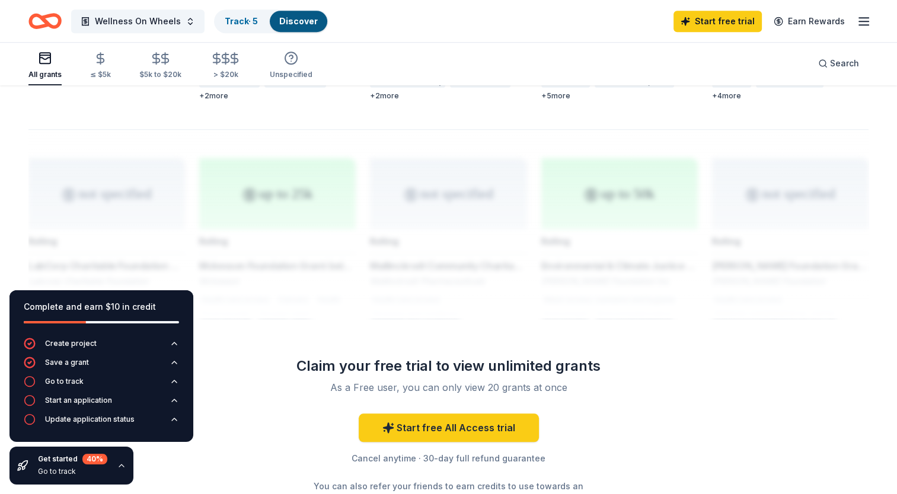
scroll to position [912, 0]
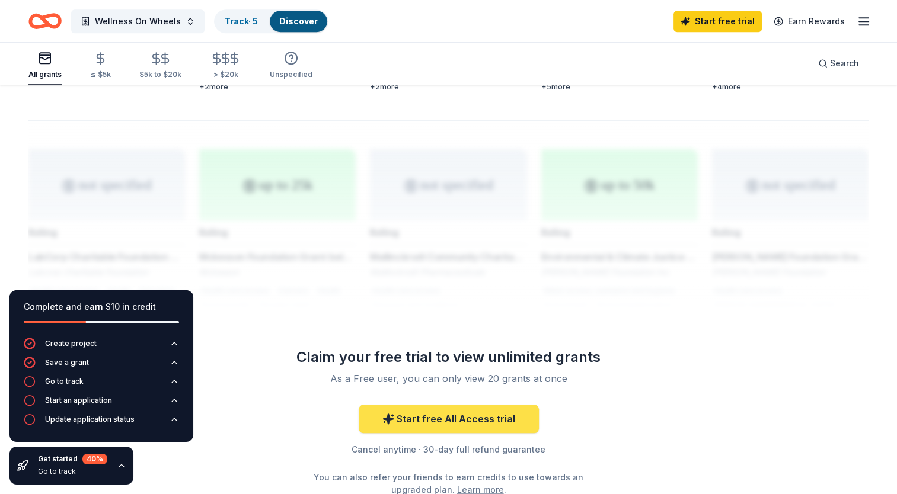
click at [475, 408] on link "Start free All Access trial" at bounding box center [448, 419] width 180 height 28
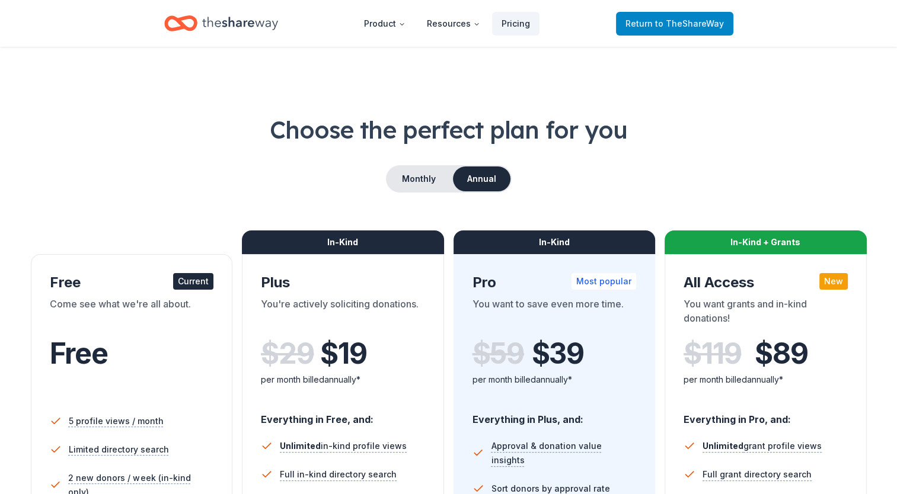
click at [666, 24] on span "to TheShareWay" at bounding box center [689, 23] width 69 height 10
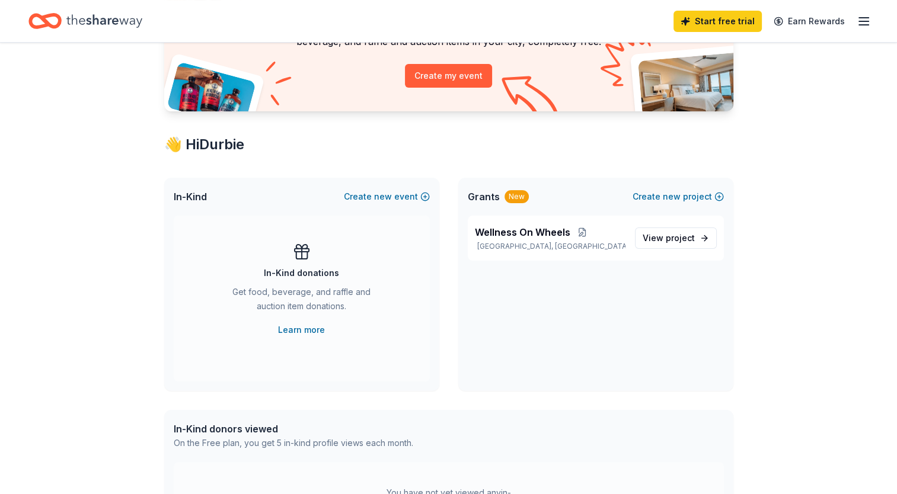
scroll to position [127, 0]
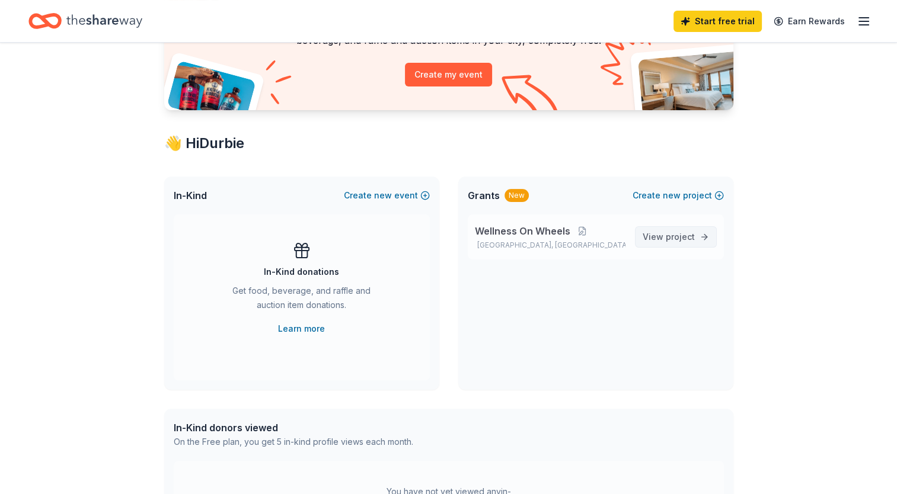
click at [659, 233] on span "View project" at bounding box center [668, 237] width 52 height 14
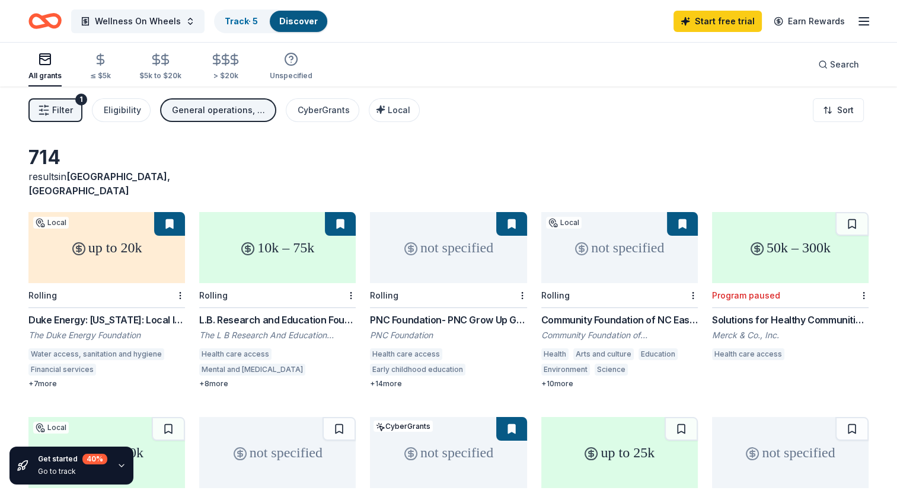
click at [145, 233] on div "up to 20k" at bounding box center [106, 247] width 156 height 71
click at [435, 243] on div "not specified" at bounding box center [448, 247] width 156 height 71
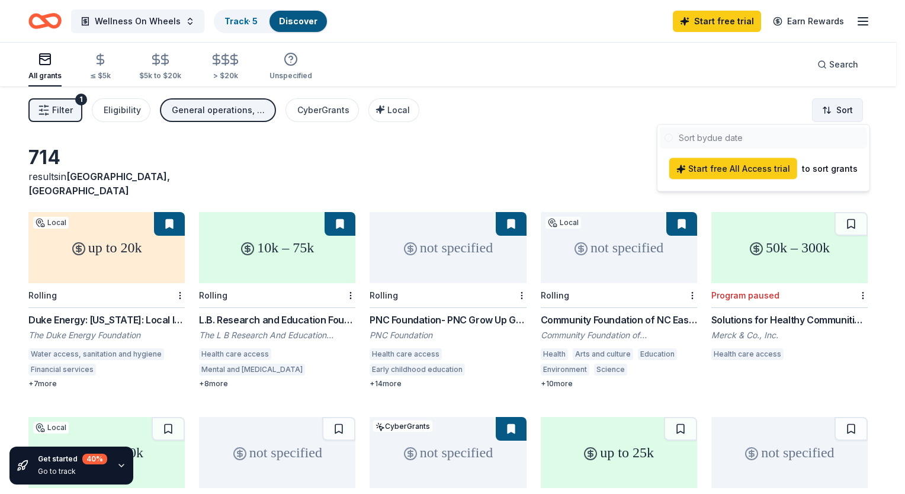
click at [837, 107] on html "Wellness On Wheels Track · 5 Discover Start free trial Earn Rewards All grants …" at bounding box center [452, 247] width 905 height 494
click at [814, 168] on div "to sort grants" at bounding box center [830, 169] width 56 height 14
click at [724, 136] on div at bounding box center [763, 137] width 207 height 21
click at [604, 138] on html "Wellness On Wheels Track · 5 Discover Start free trial Earn Rewards All grants …" at bounding box center [452, 247] width 905 height 494
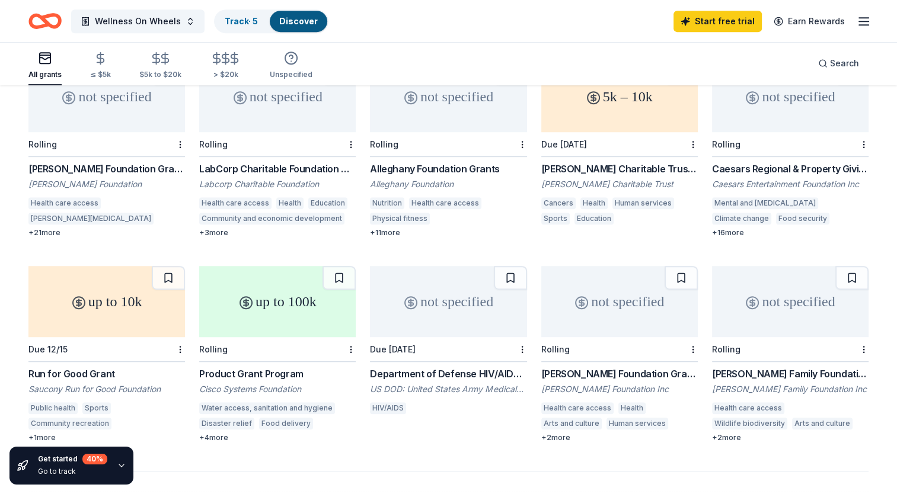
scroll to position [584, 0]
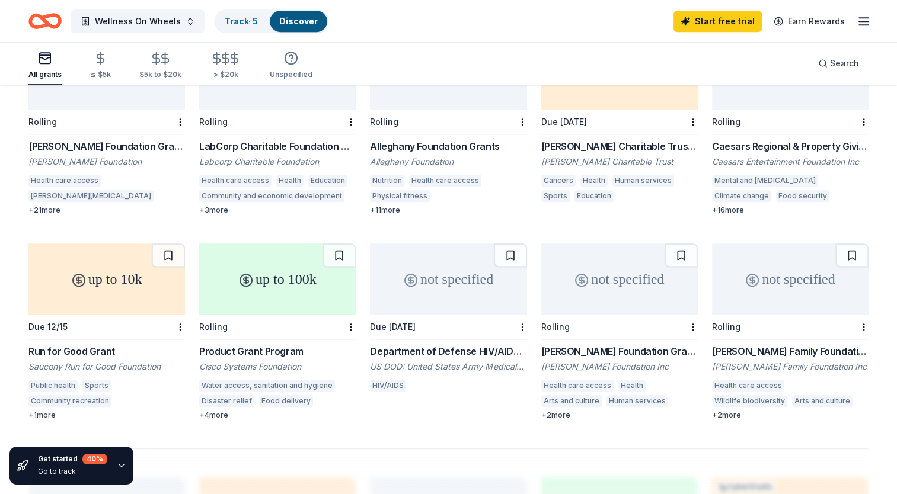
click at [129, 275] on div "up to 10k" at bounding box center [106, 279] width 156 height 71
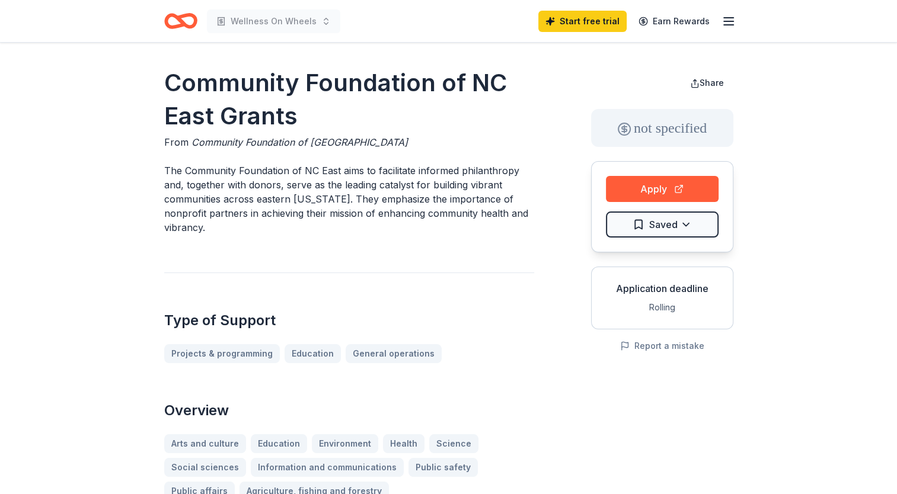
click at [505, 401] on h2 "Overview" at bounding box center [349, 410] width 370 height 19
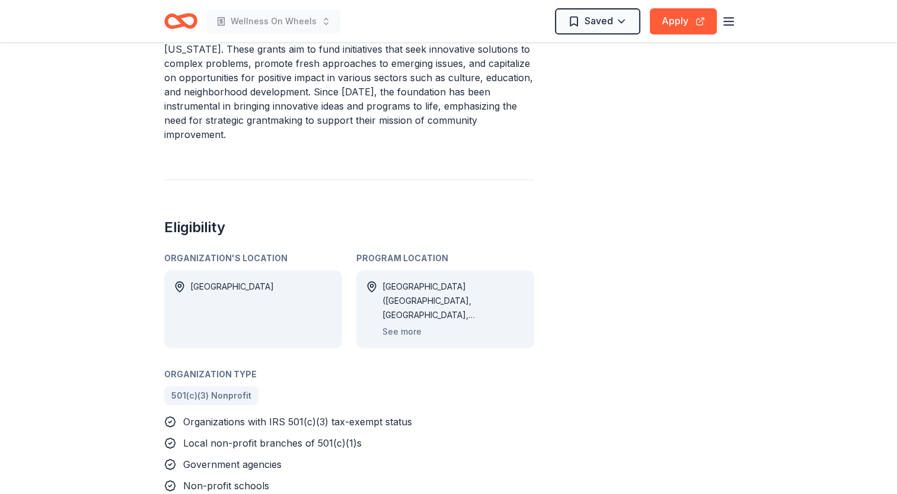
scroll to position [557, 0]
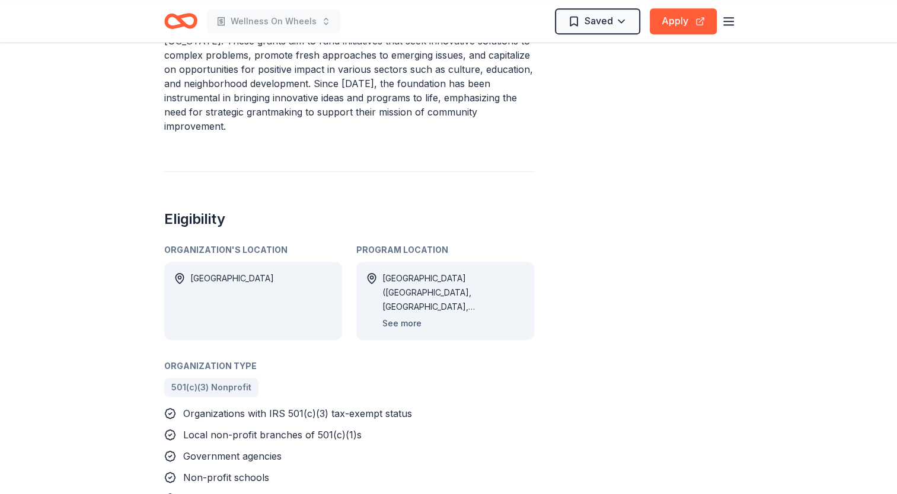
click at [400, 325] on button "See more" at bounding box center [401, 323] width 39 height 14
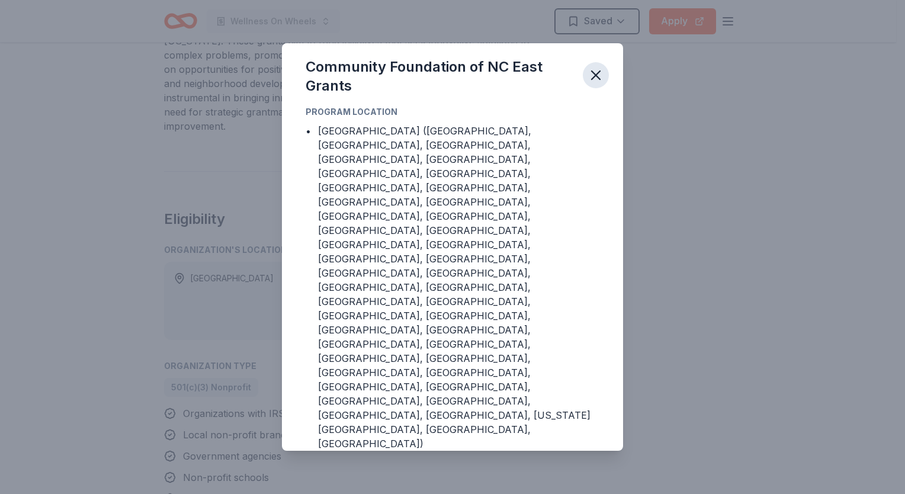
click at [592, 79] on icon "button" at bounding box center [596, 75] width 8 height 8
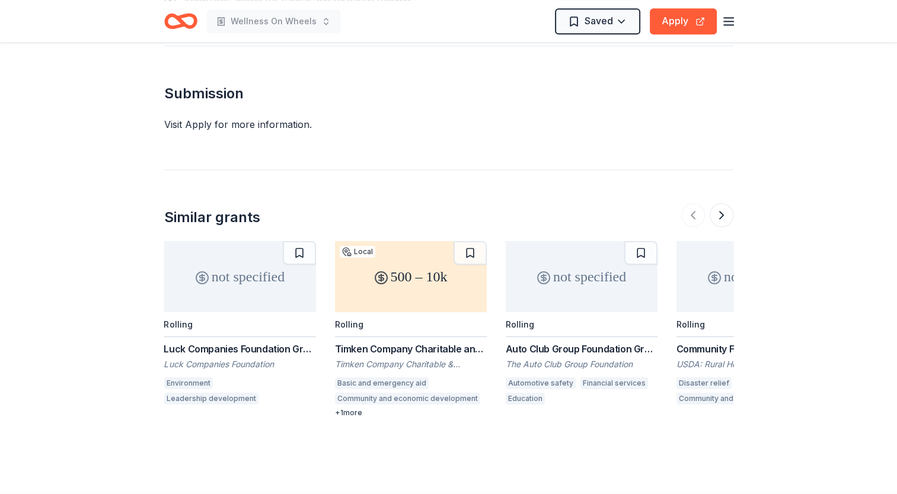
scroll to position [1432, 0]
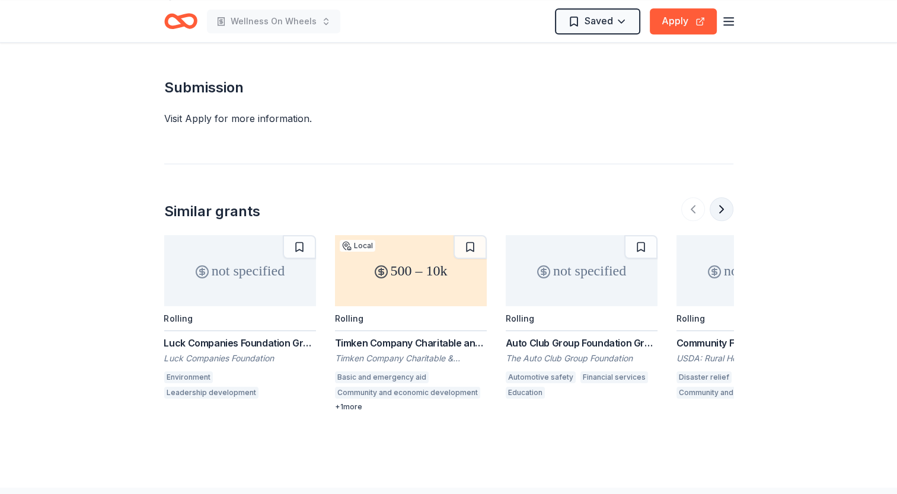
click at [721, 197] on button at bounding box center [721, 209] width 24 height 24
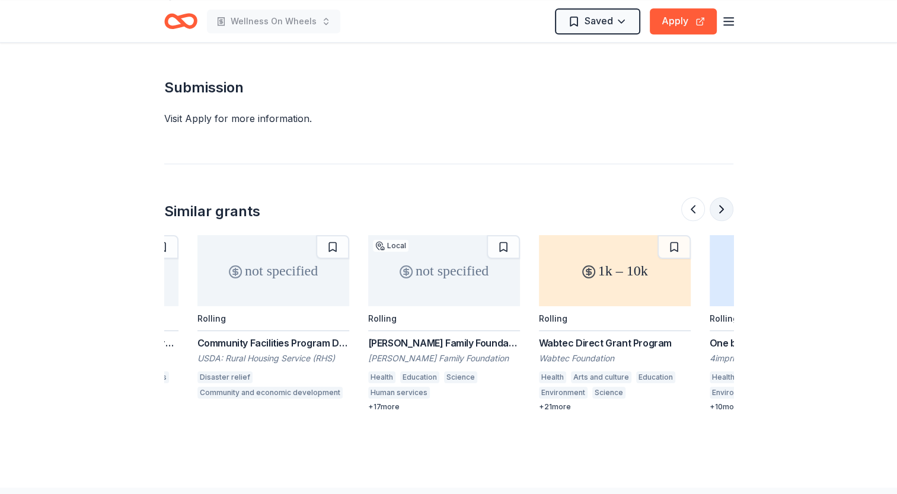
scroll to position [0, 512]
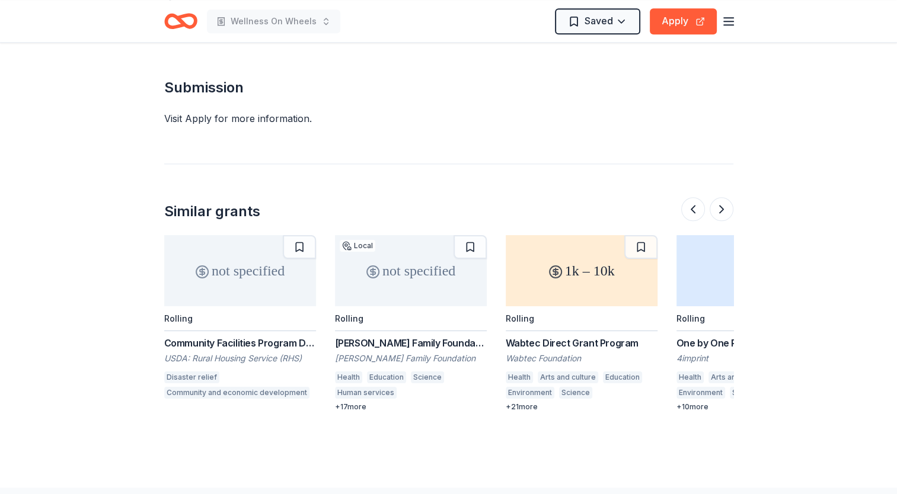
click at [434, 263] on div "not specified" at bounding box center [411, 270] width 152 height 71
click at [691, 197] on button at bounding box center [693, 209] width 24 height 24
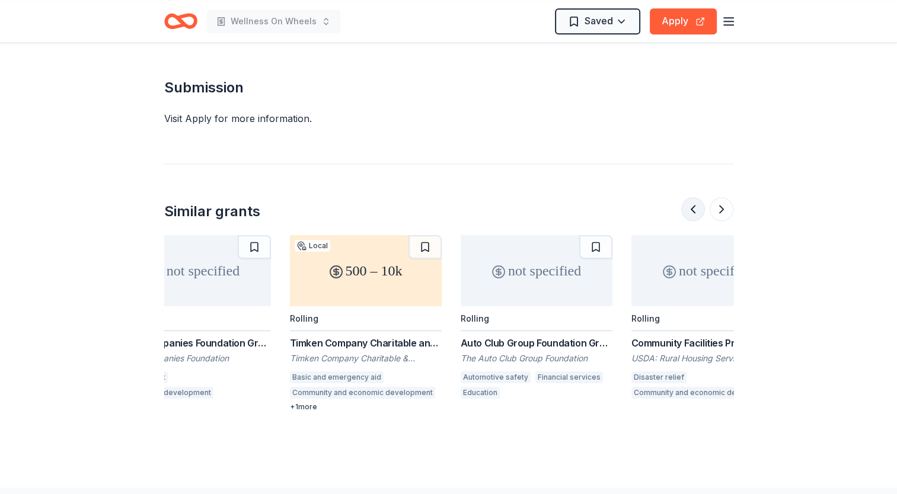
scroll to position [0, 0]
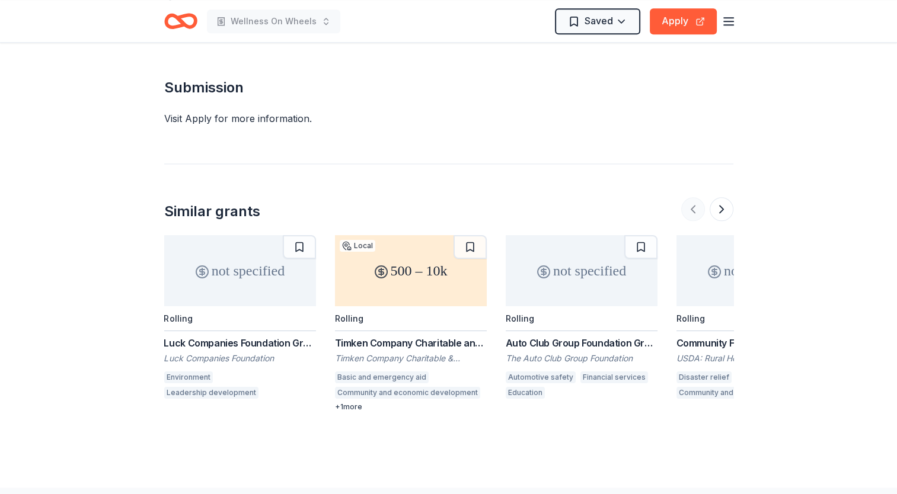
click at [691, 197] on div at bounding box center [707, 209] width 52 height 24
click at [725, 197] on button at bounding box center [721, 209] width 24 height 24
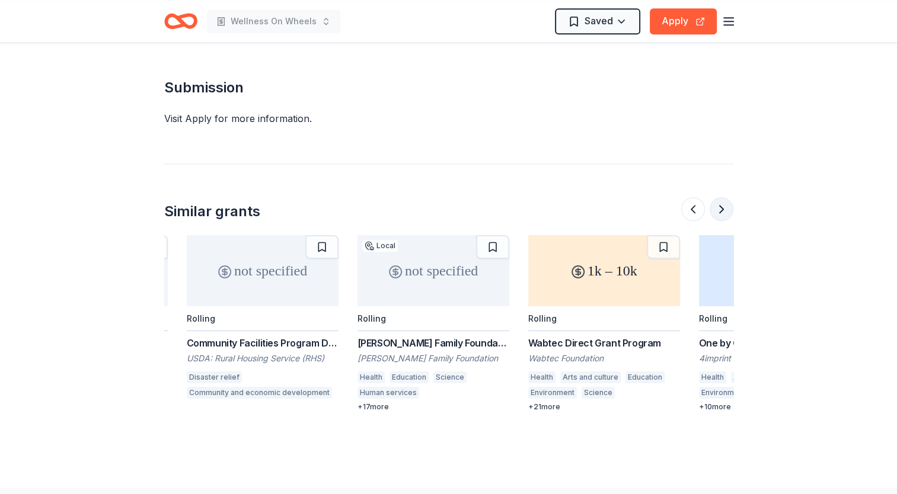
scroll to position [0, 512]
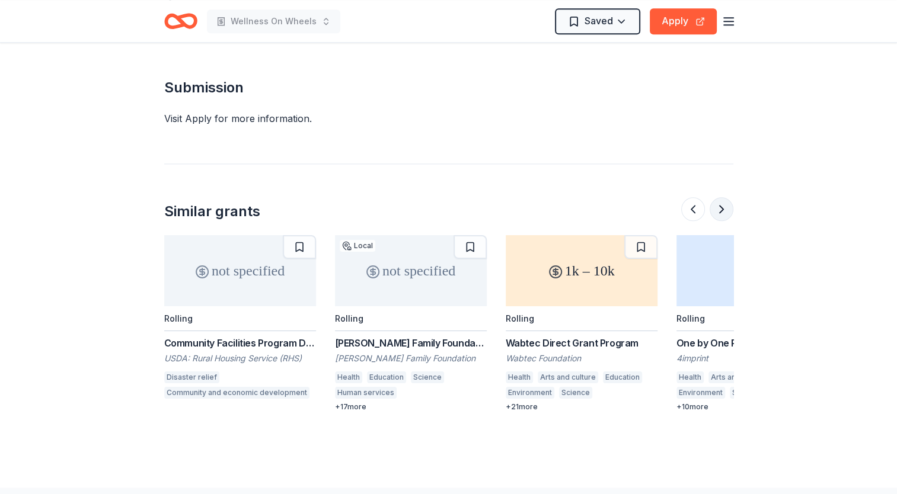
click at [725, 197] on button at bounding box center [721, 209] width 24 height 24
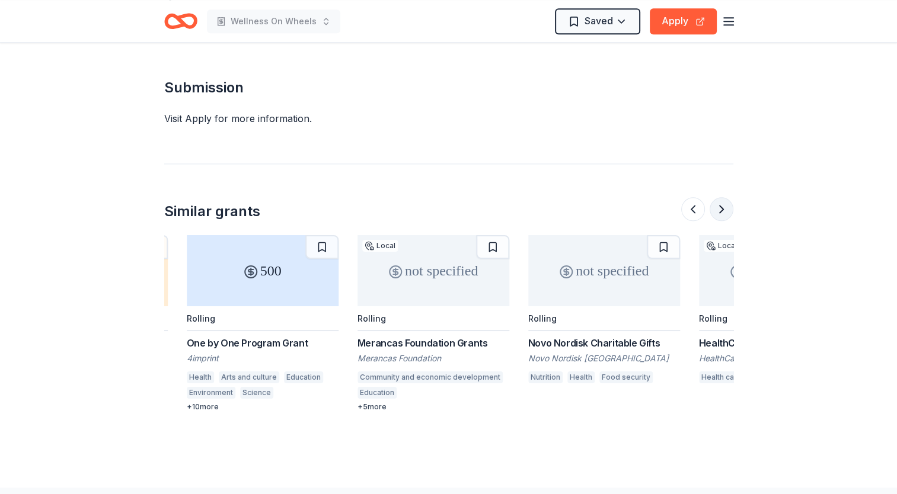
scroll to position [0, 1024]
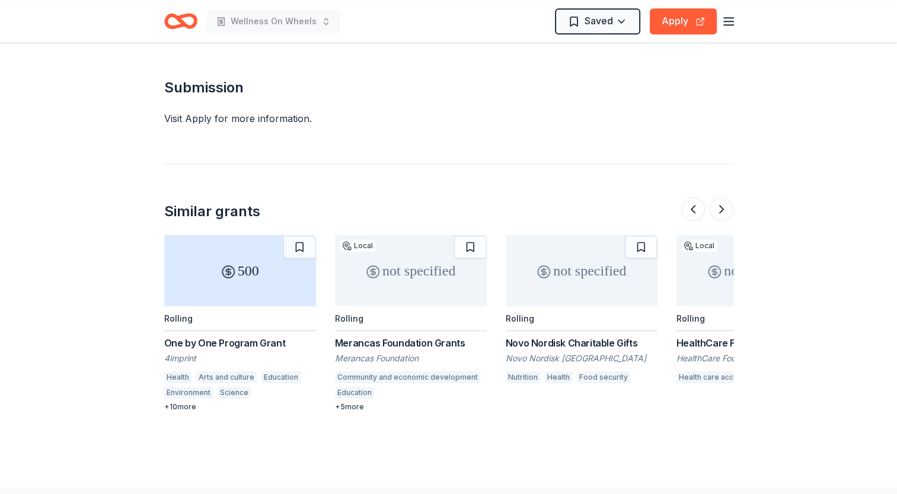
click at [580, 279] on div "not specified" at bounding box center [581, 270] width 152 height 71
click at [666, 16] on button "Apply" at bounding box center [682, 21] width 67 height 26
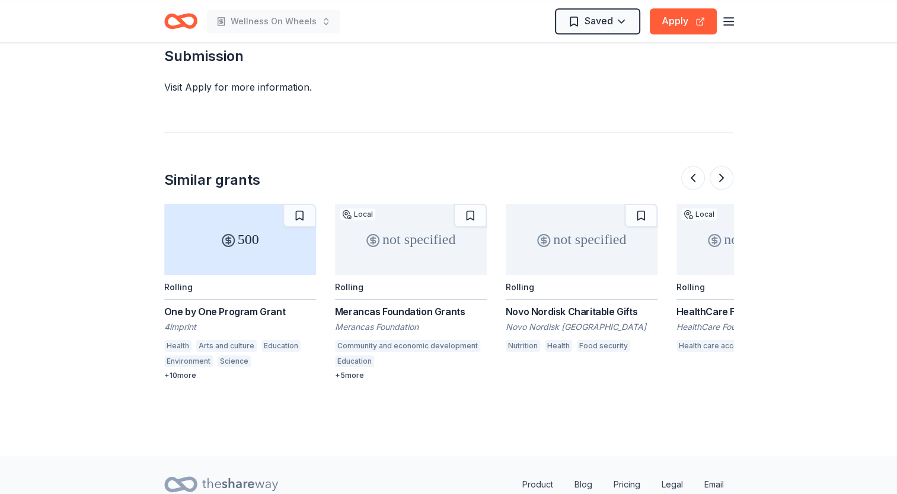
scroll to position [1496, 0]
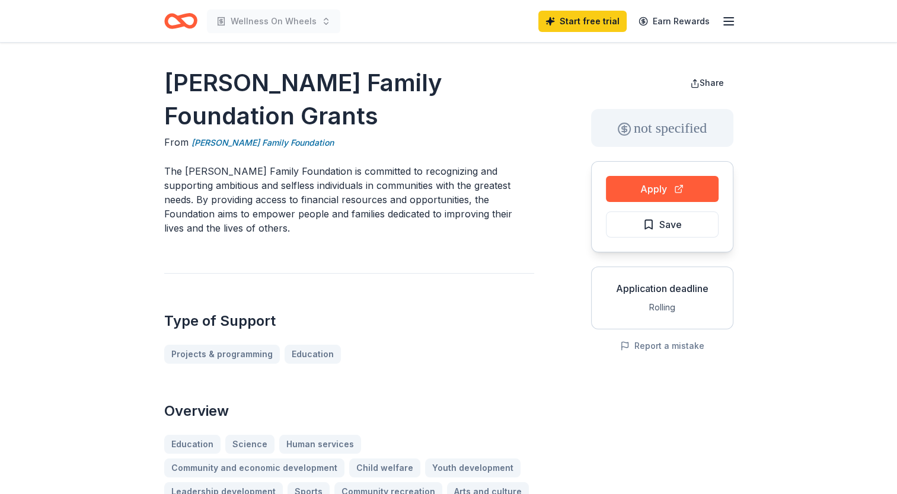
drag, startPoint x: 895, startPoint y: 166, endPoint x: 897, endPoint y: 238, distance: 71.7
click at [896, 238] on html "Wellness On Wheels Start free trial Earn Rewards Thakkar Family Foundation Gran…" at bounding box center [448, 247] width 897 height 494
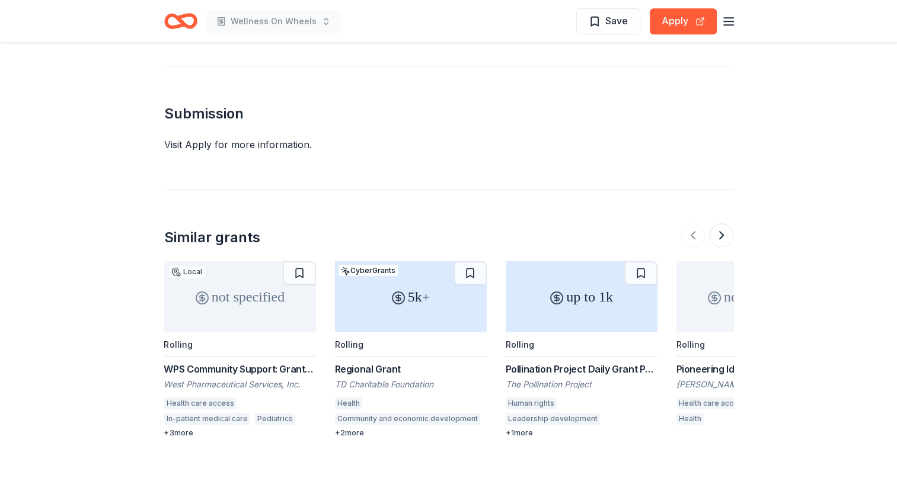
scroll to position [908, 0]
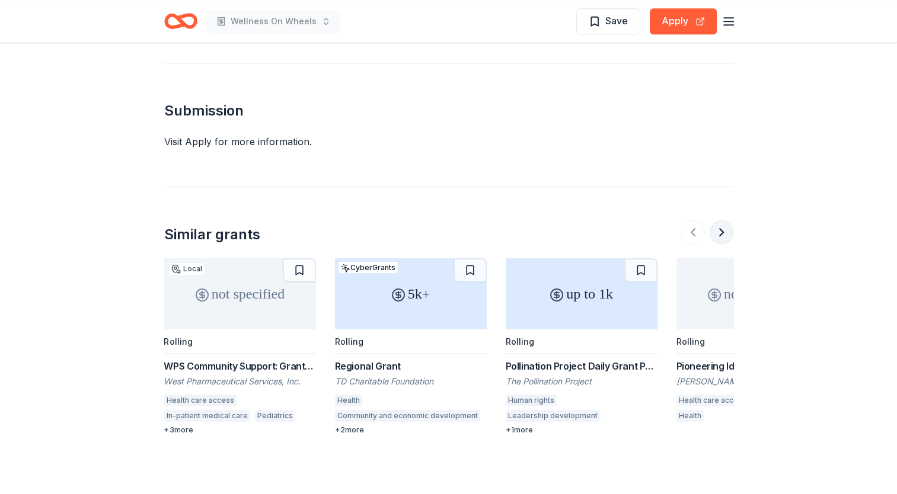
click at [717, 220] on button at bounding box center [721, 232] width 24 height 24
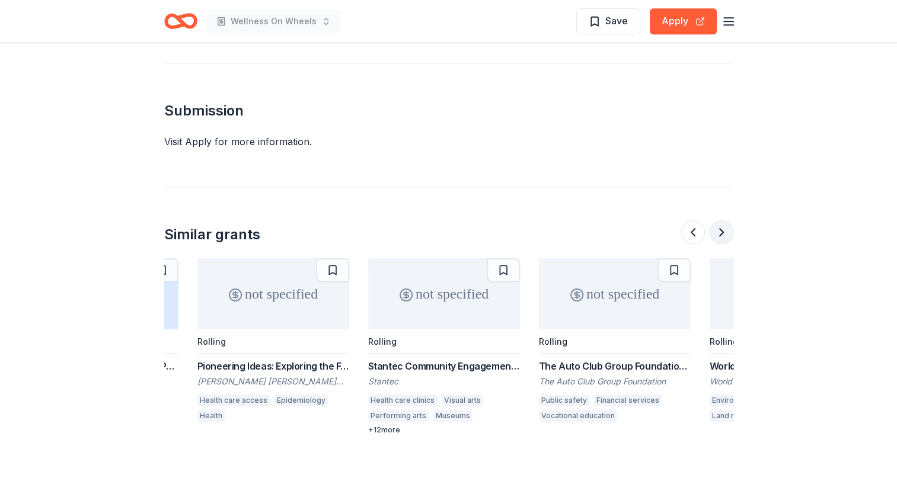
scroll to position [0, 512]
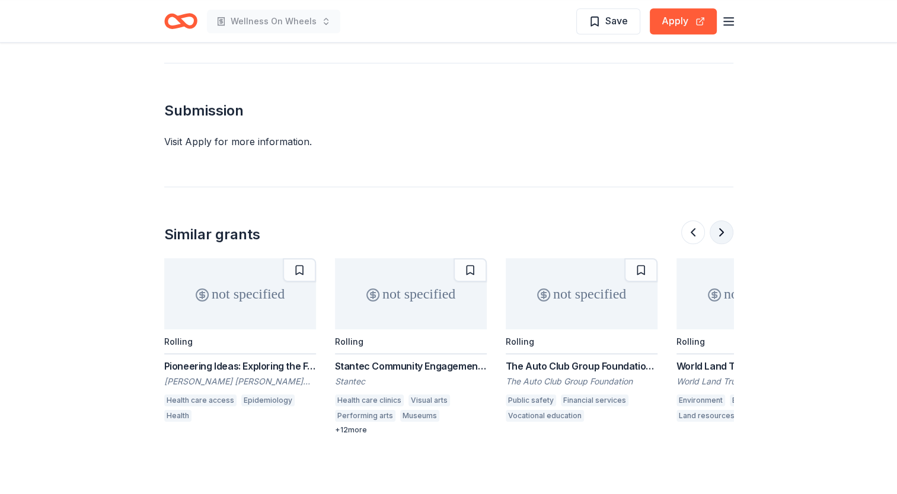
click at [717, 220] on button at bounding box center [721, 232] width 24 height 24
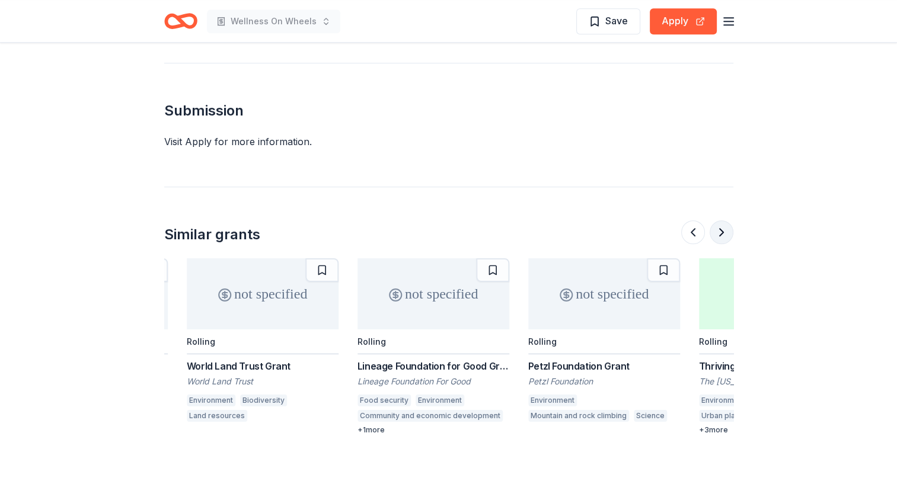
scroll to position [0, 1024]
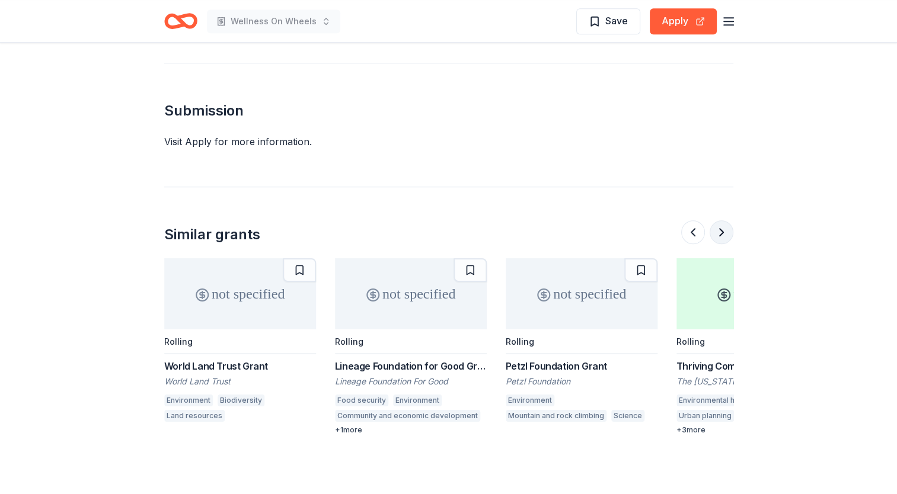
click at [717, 220] on button at bounding box center [721, 232] width 24 height 24
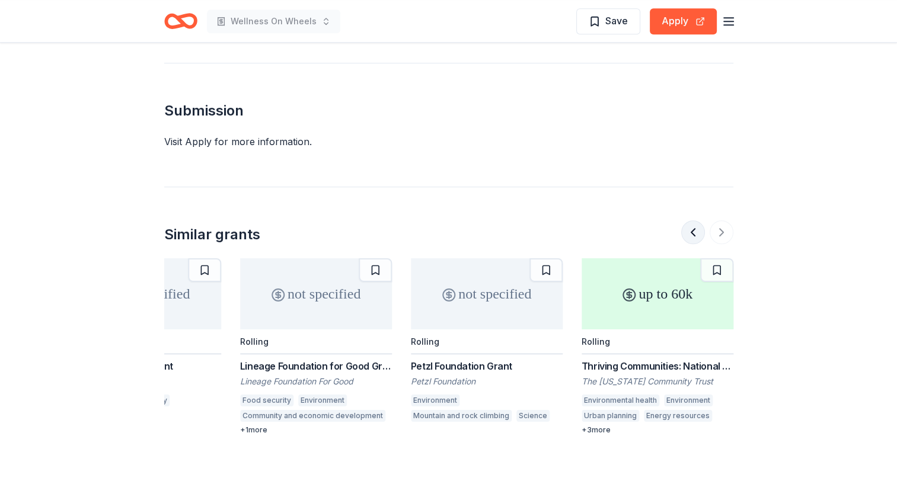
click at [692, 220] on button at bounding box center [693, 232] width 24 height 24
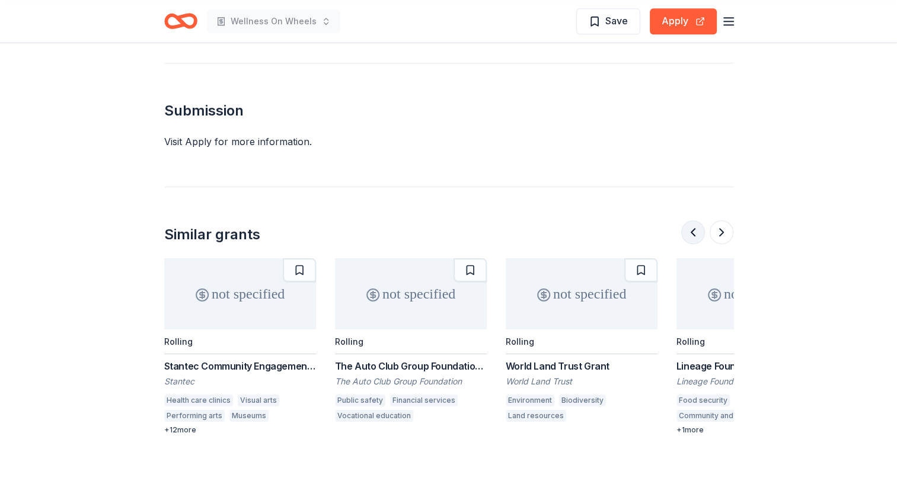
click at [692, 220] on button at bounding box center [693, 232] width 24 height 24
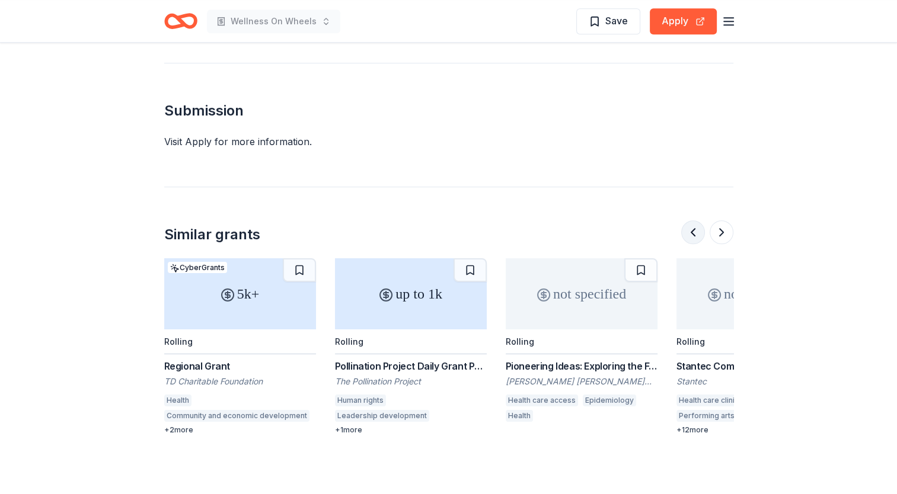
click at [692, 220] on button at bounding box center [693, 232] width 24 height 24
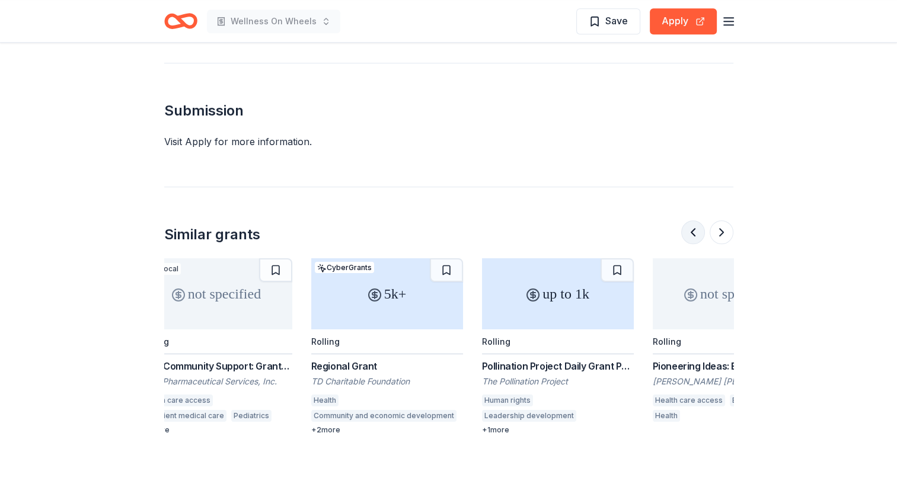
scroll to position [0, 0]
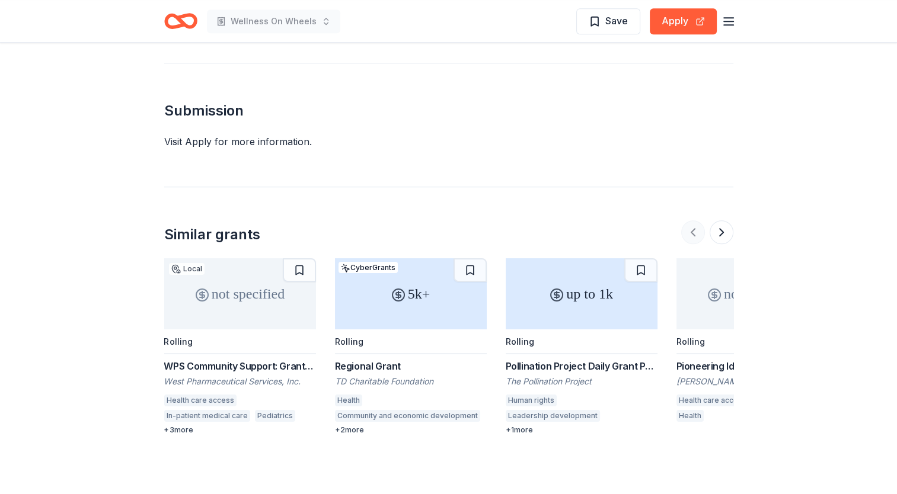
click at [692, 220] on div at bounding box center [707, 232] width 52 height 24
drag, startPoint x: 723, startPoint y: 200, endPoint x: 763, endPoint y: 194, distance: 40.1
click at [723, 220] on button at bounding box center [721, 232] width 24 height 24
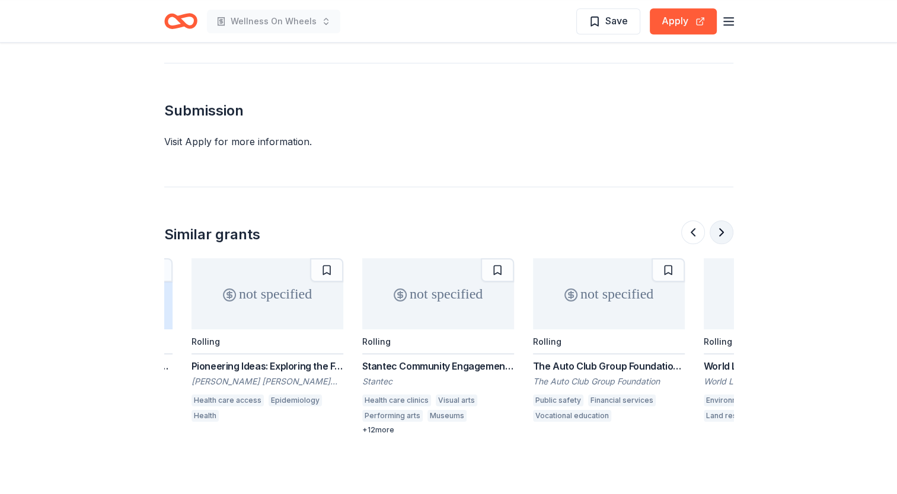
scroll to position [0, 512]
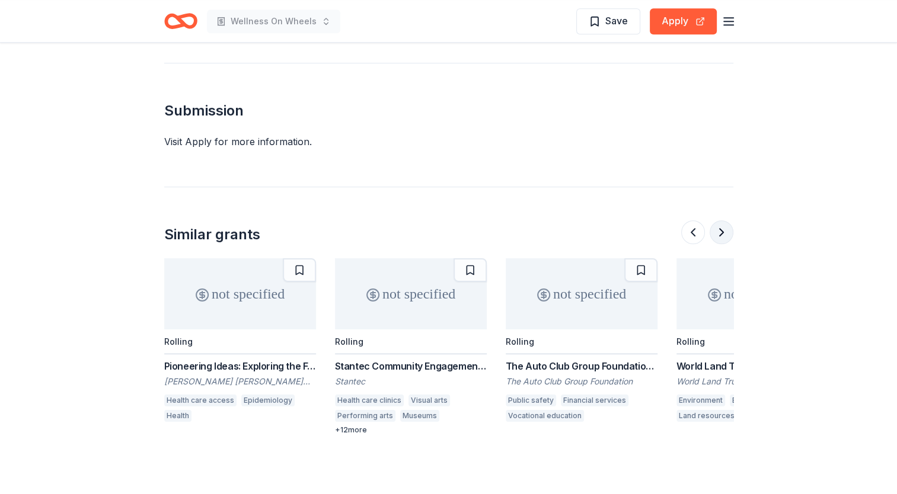
click at [723, 220] on button at bounding box center [721, 232] width 24 height 24
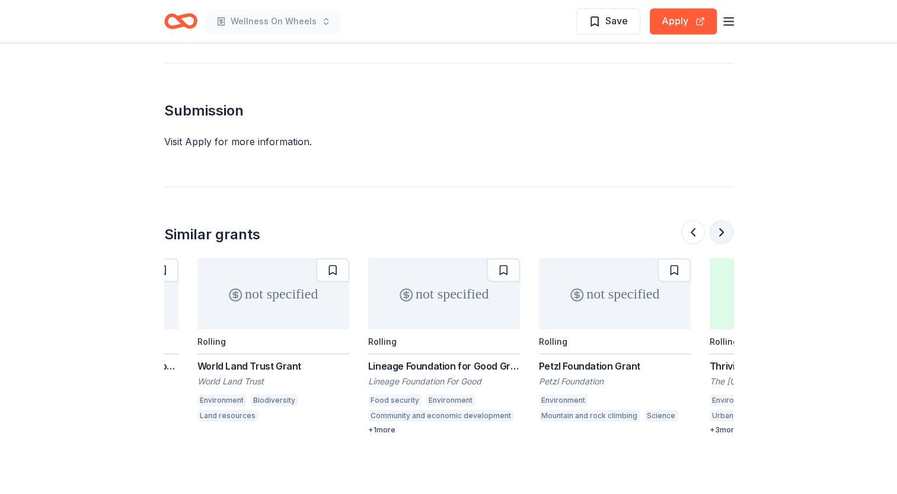
scroll to position [0, 1024]
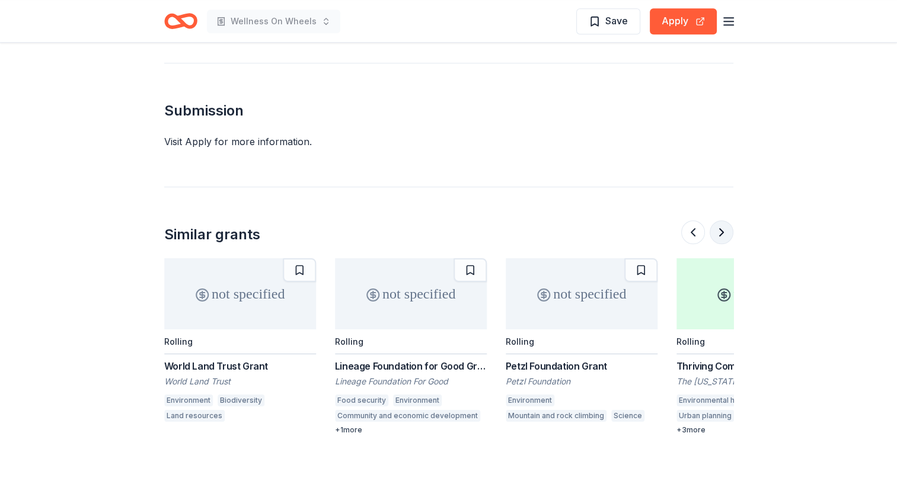
click at [723, 220] on button at bounding box center [721, 232] width 24 height 24
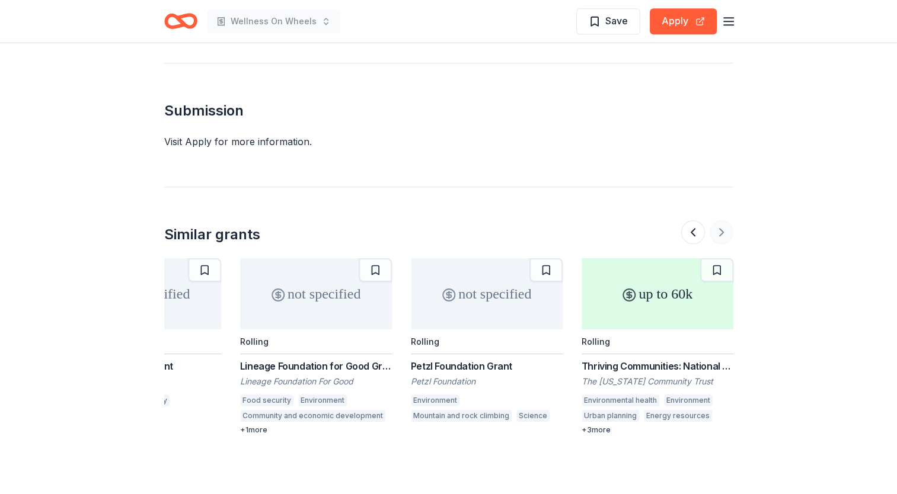
click at [723, 220] on div at bounding box center [707, 232] width 52 height 24
click at [694, 220] on button at bounding box center [693, 232] width 24 height 24
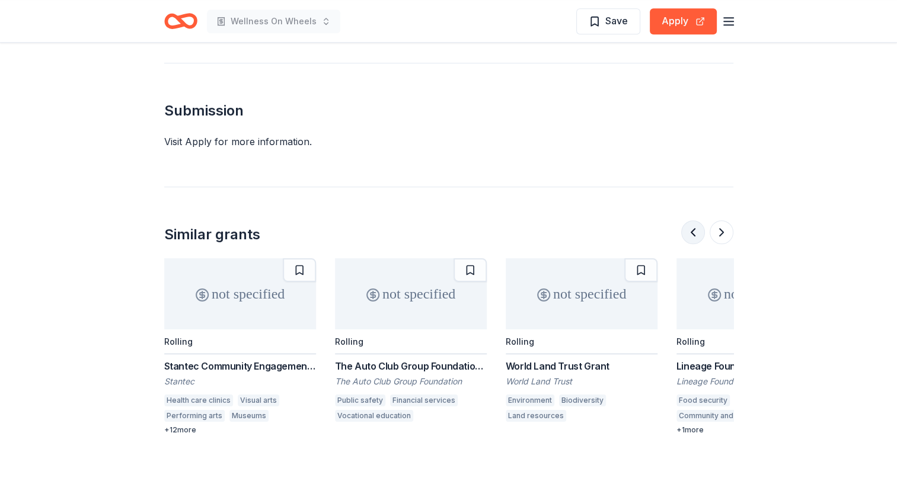
click at [694, 220] on button at bounding box center [693, 232] width 24 height 24
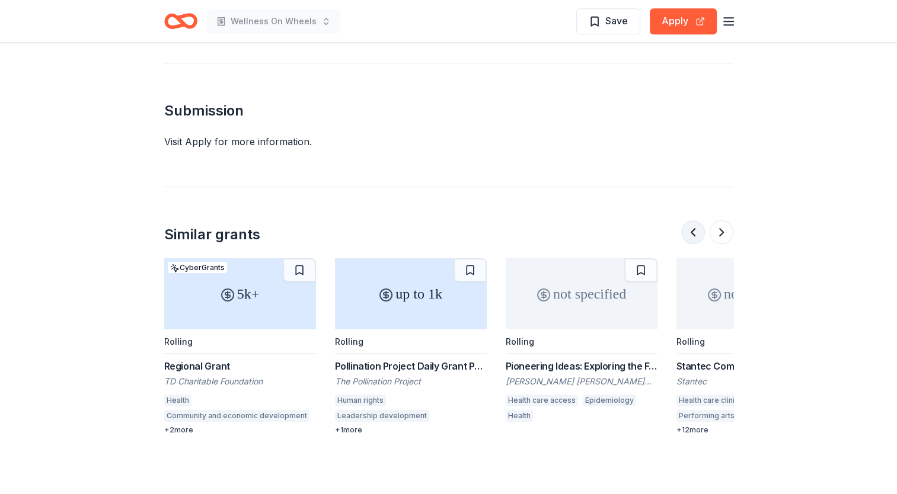
click at [694, 220] on button at bounding box center [693, 232] width 24 height 24
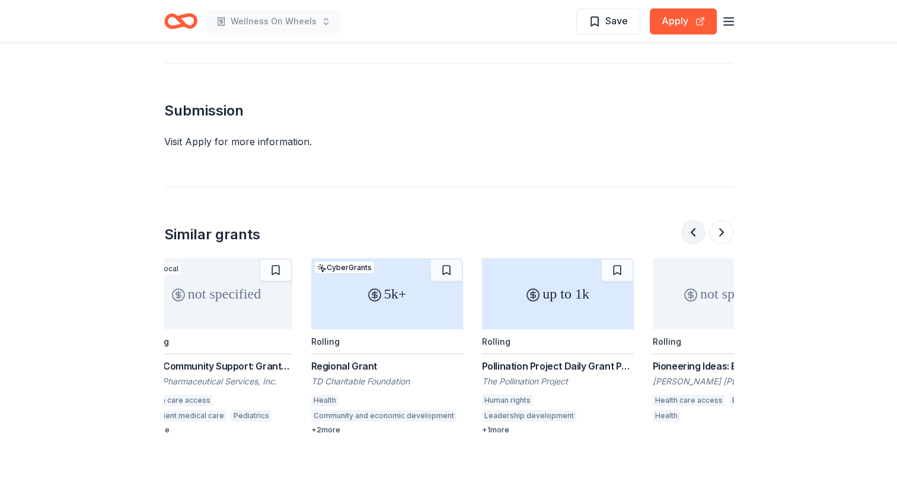
scroll to position [0, 0]
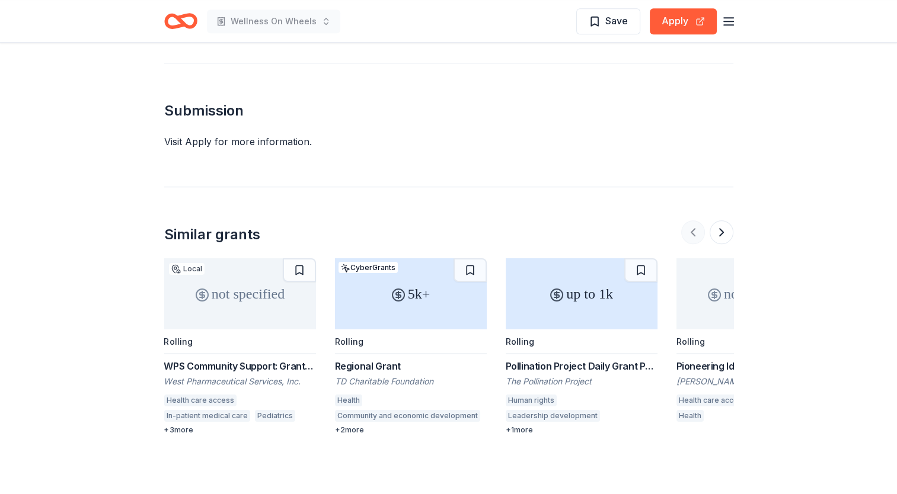
click at [694, 220] on div at bounding box center [707, 232] width 52 height 24
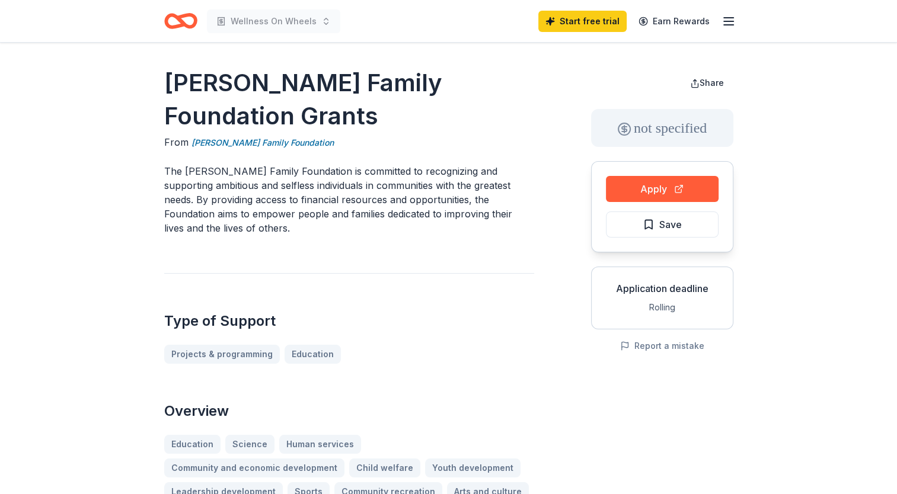
click at [534, 245] on div "Thakkar Family Foundation Grants From Thakkar Family Foundation The Thakkar Fam…" at bounding box center [448, 499] width 569 height 867
click at [583, 26] on link "Start free trial" at bounding box center [582, 21] width 88 height 21
click at [587, 18] on link "Start free trial" at bounding box center [582, 21] width 88 height 21
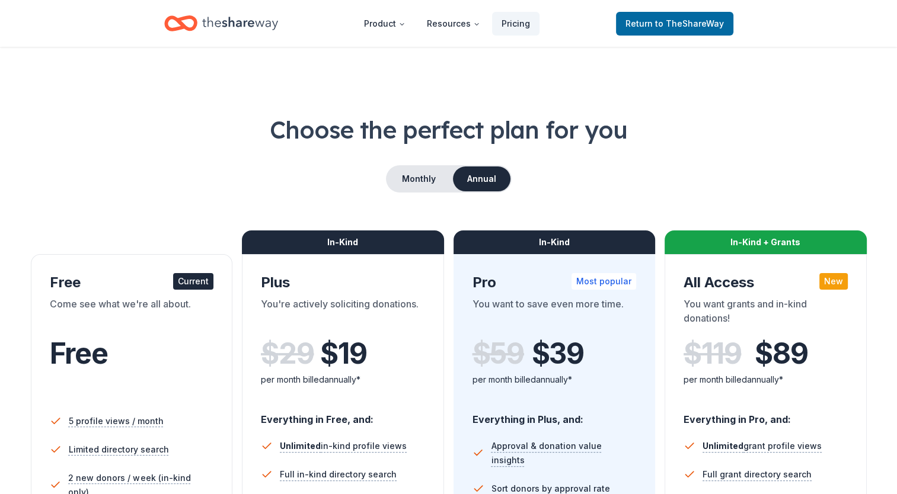
click at [436, 180] on button "Monthly" at bounding box center [418, 179] width 63 height 25
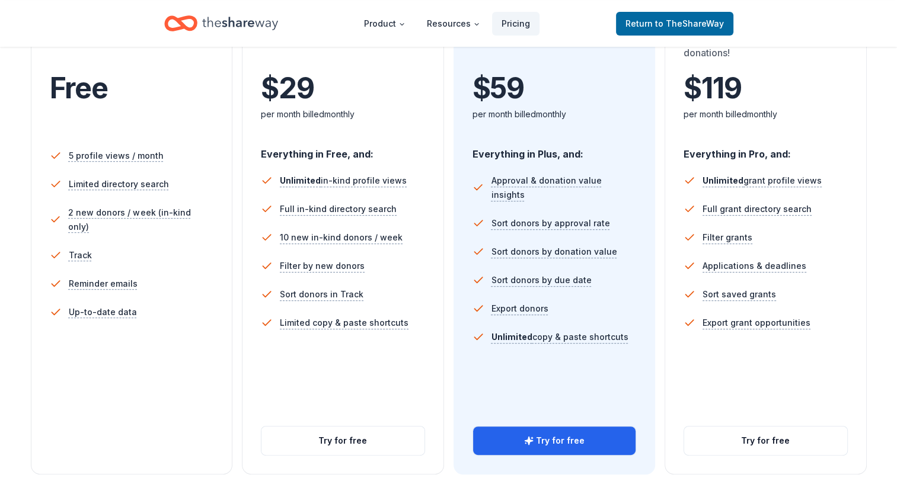
scroll to position [262, 0]
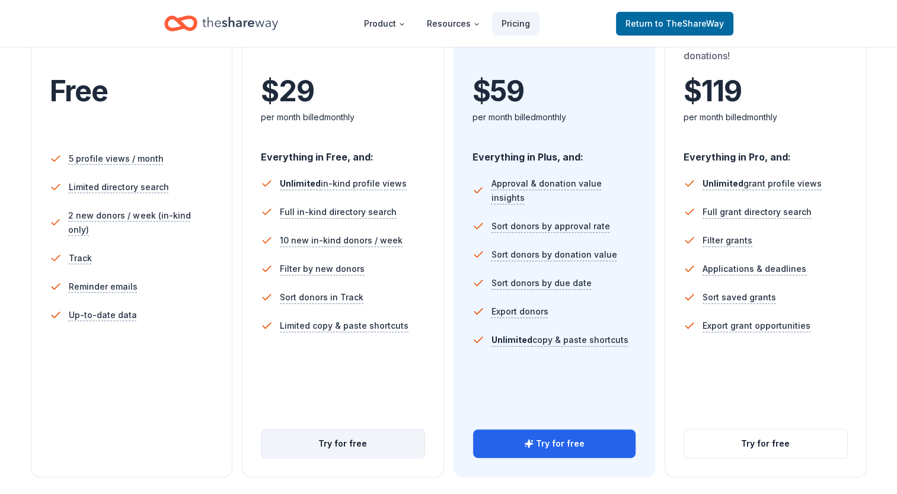
click at [334, 447] on button "Try for free" at bounding box center [342, 444] width 163 height 28
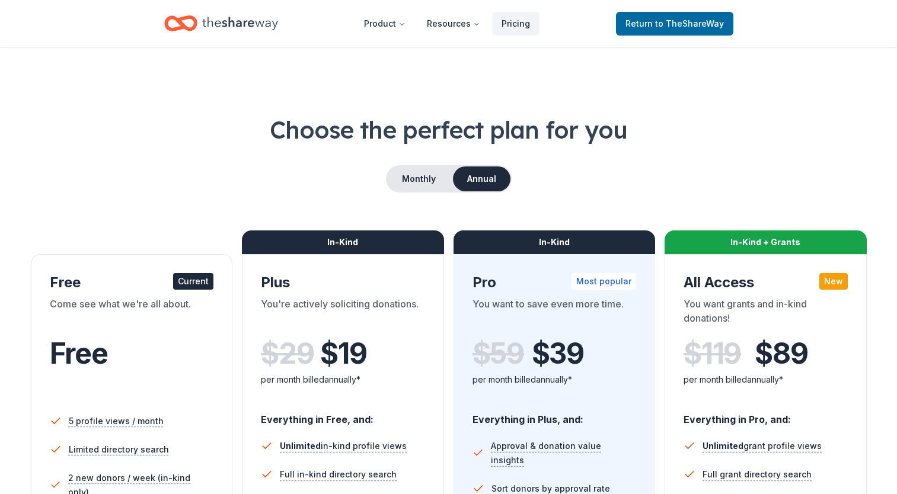
scroll to position [262, 0]
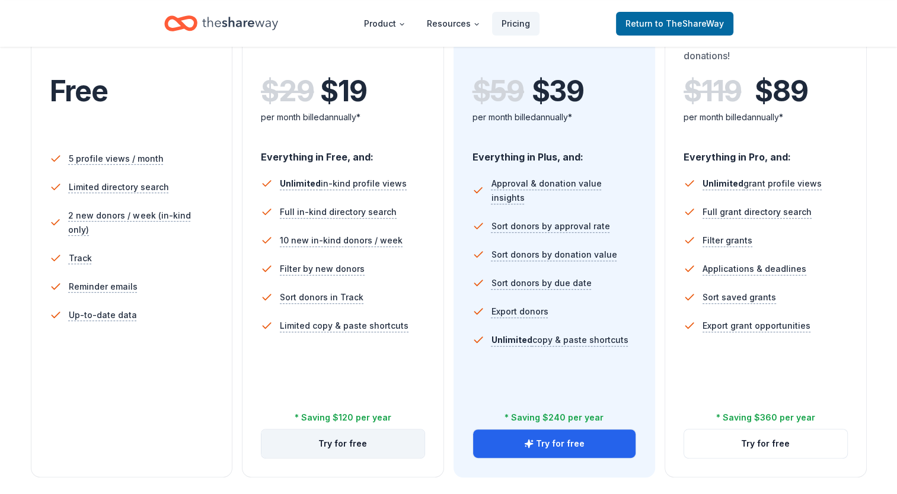
drag, startPoint x: 0, startPoint y: 0, endPoint x: 361, endPoint y: 443, distance: 571.5
click at [361, 443] on button "Try for free" at bounding box center [342, 444] width 163 height 28
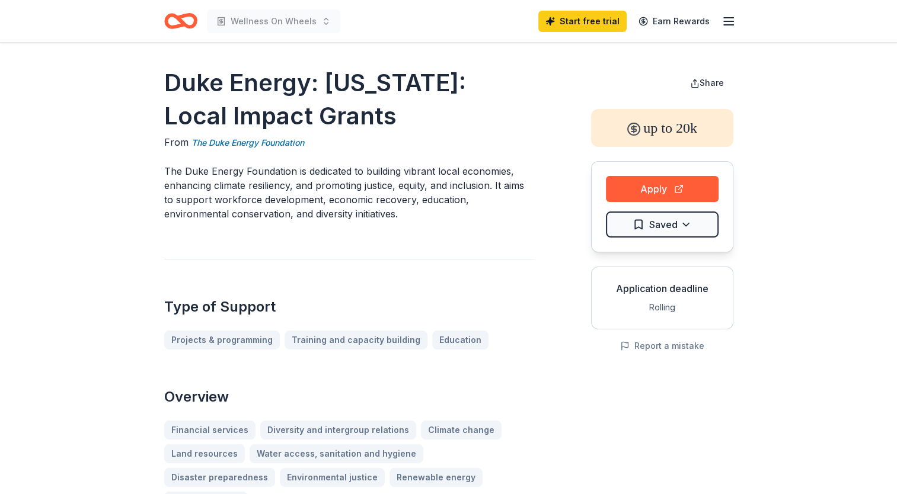
drag, startPoint x: 515, startPoint y: 294, endPoint x: 769, endPoint y: 98, distance: 321.1
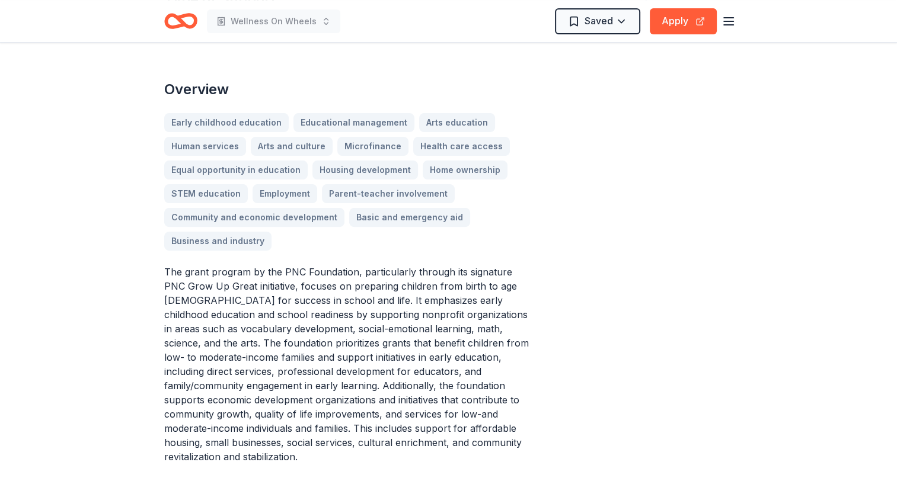
scroll to position [360, 0]
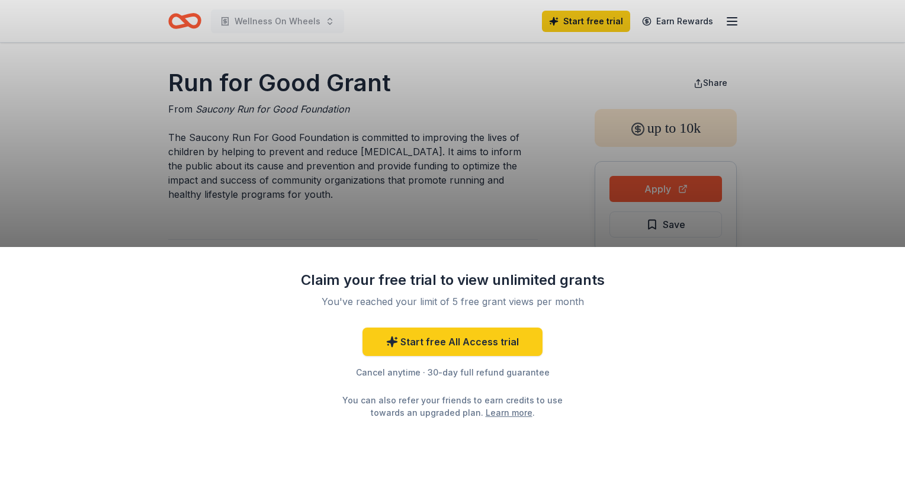
click at [517, 224] on div "Claim your free trial to view unlimited grants You've reached your limit of 5 f…" at bounding box center [452, 247] width 905 height 494
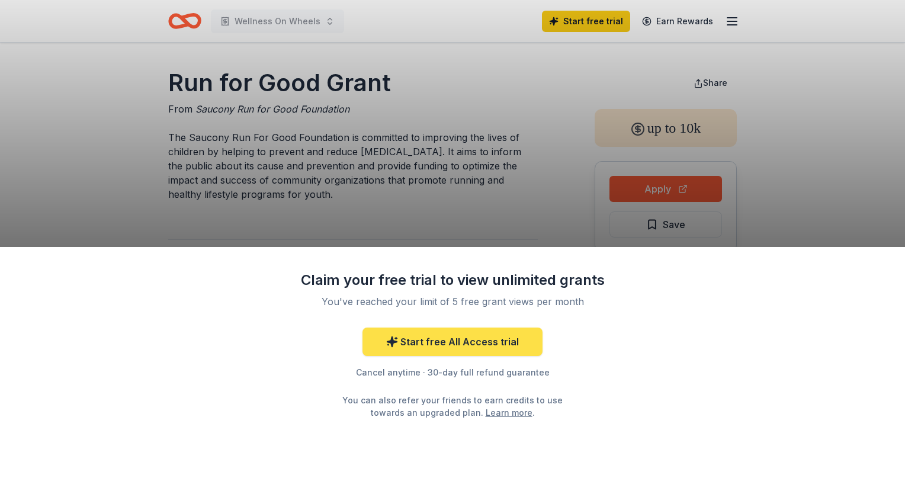
click at [458, 340] on link "Start free All Access trial" at bounding box center [453, 342] width 180 height 28
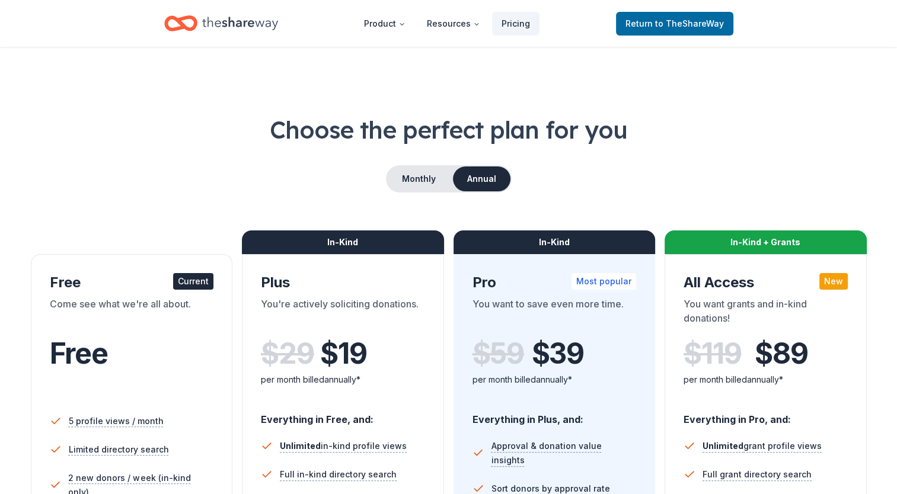
click at [634, 25] on span "Return to TheShareWay" at bounding box center [674, 24] width 98 height 14
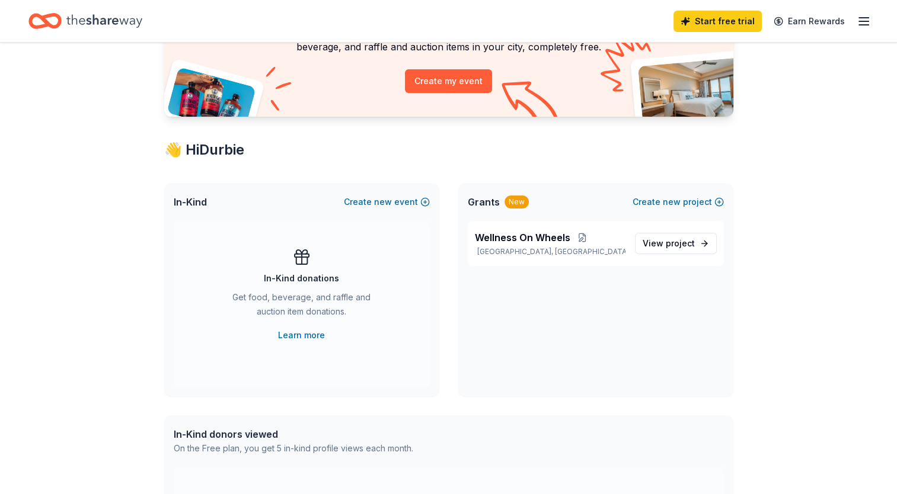
scroll to position [82, 0]
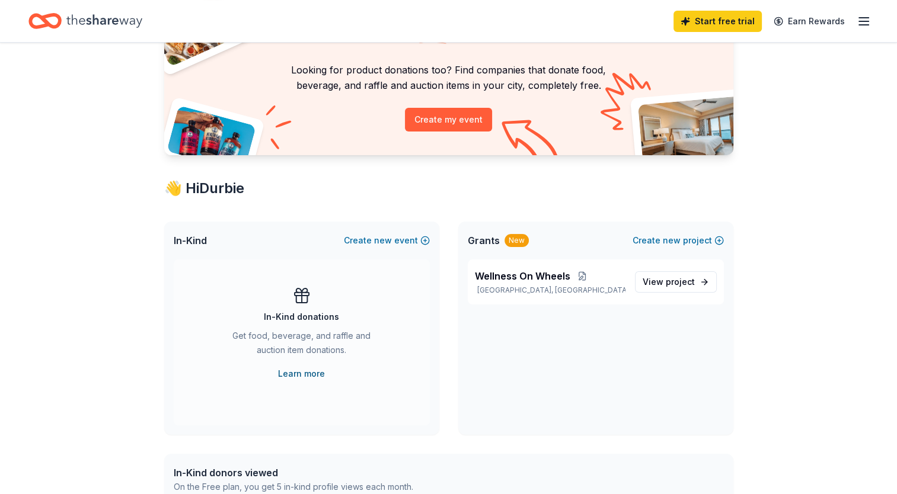
click at [297, 373] on link "Learn more" at bounding box center [301, 374] width 47 height 14
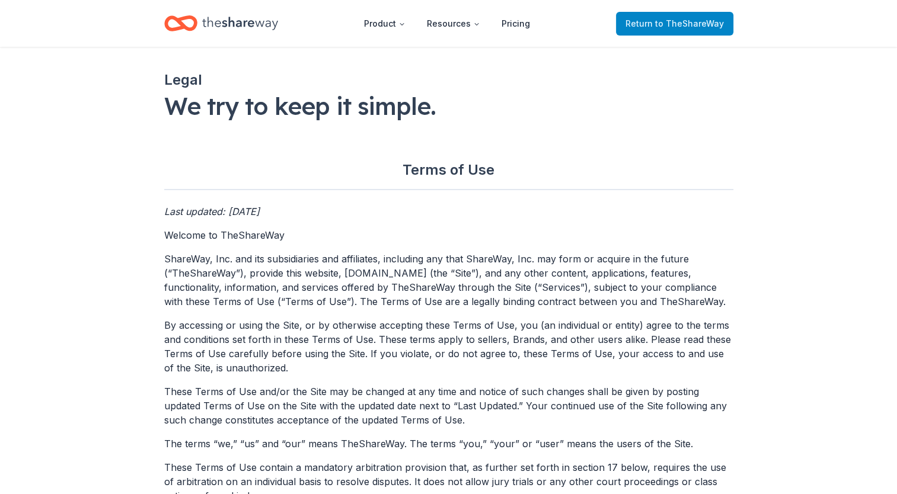
click at [642, 27] on span "Return to TheShareWay" at bounding box center [674, 24] width 98 height 14
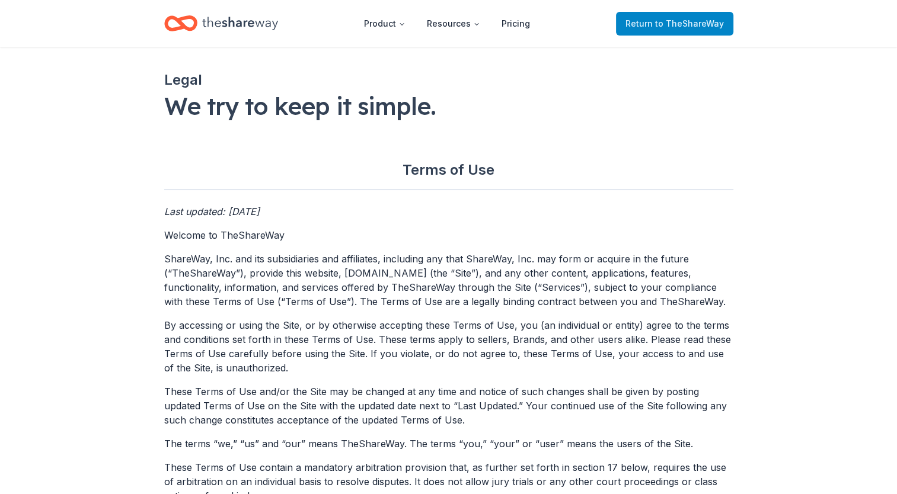
click at [649, 24] on span "Return to TheShareWay" at bounding box center [674, 24] width 98 height 14
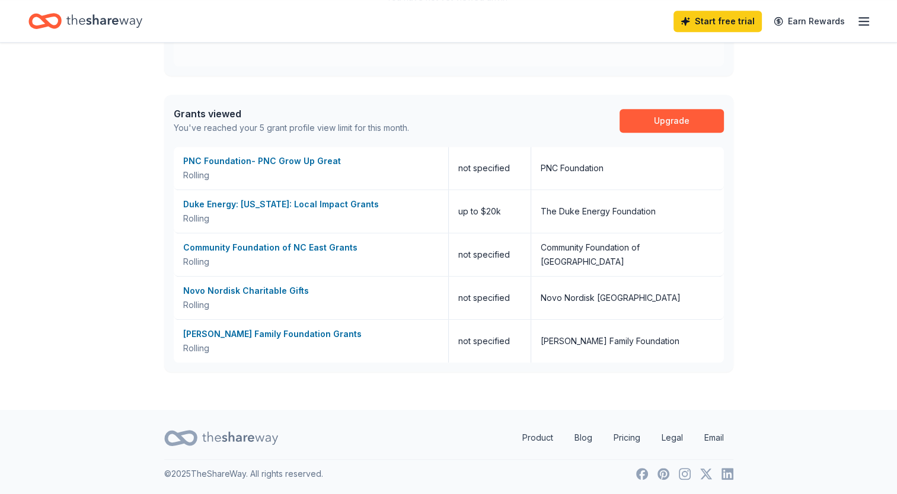
scroll to position [566, 0]
